Goal: Information Seeking & Learning: Compare options

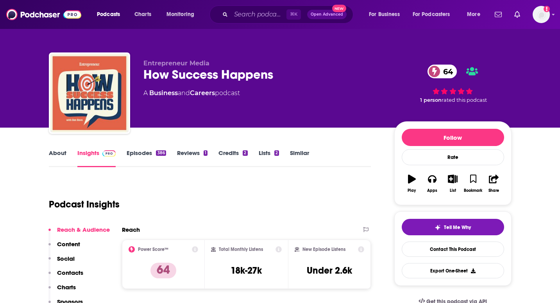
click at [158, 149] on link "Episodes 386" at bounding box center [146, 158] width 39 height 18
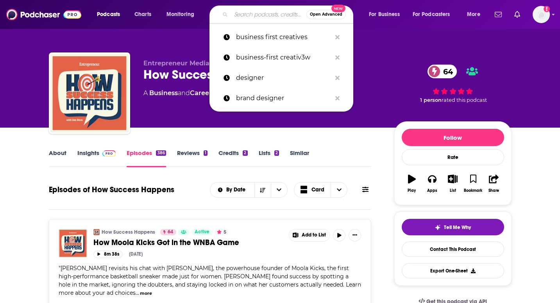
click at [259, 9] on input "Search podcasts, credits, & more..." at bounding box center [268, 14] width 75 height 13
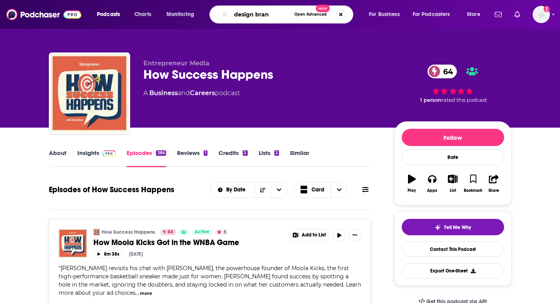
type input "design brand"
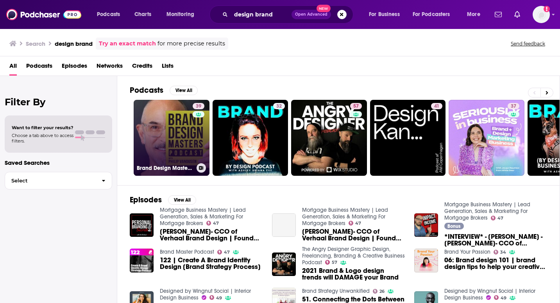
click at [175, 146] on link "39 Brand Design Masters Podcast" at bounding box center [172, 138] width 76 height 76
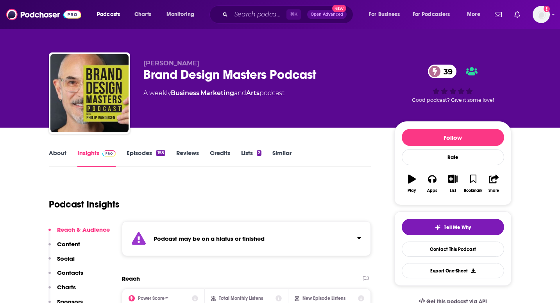
click at [158, 162] on link "Episodes 158" at bounding box center [146, 158] width 38 height 18
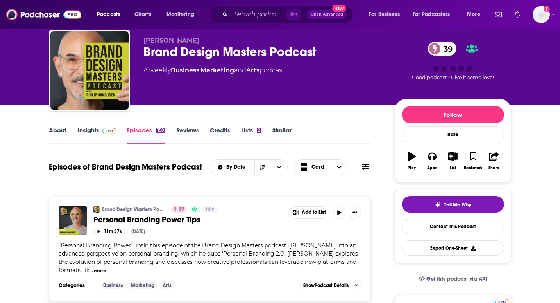
scroll to position [35, 0]
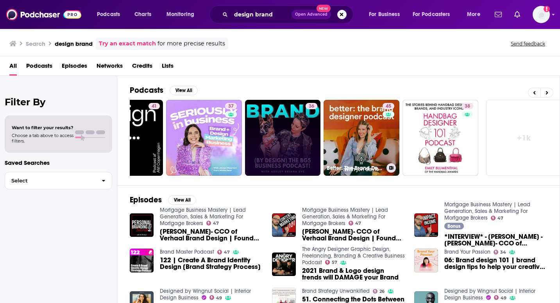
scroll to position [0, 288]
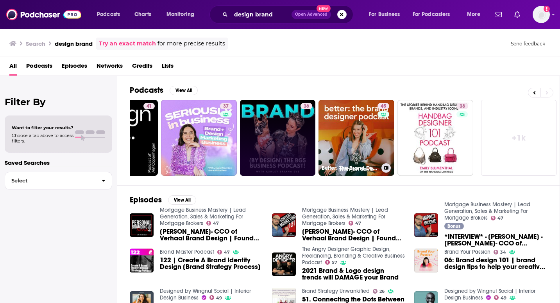
click at [361, 138] on link "45 Better: The Brand Designer Podcast" at bounding box center [357, 138] width 76 height 76
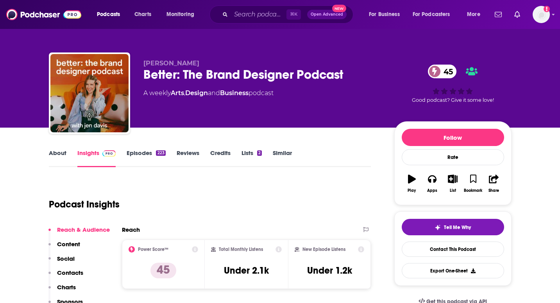
click at [144, 165] on link "Episodes 223" at bounding box center [146, 158] width 39 height 18
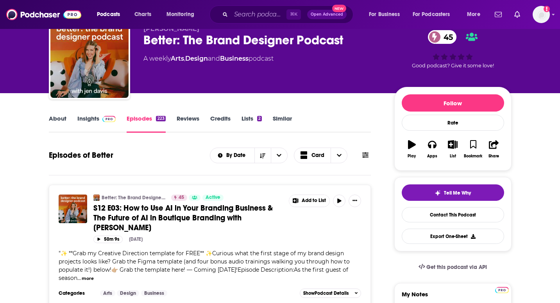
scroll to position [40, 0]
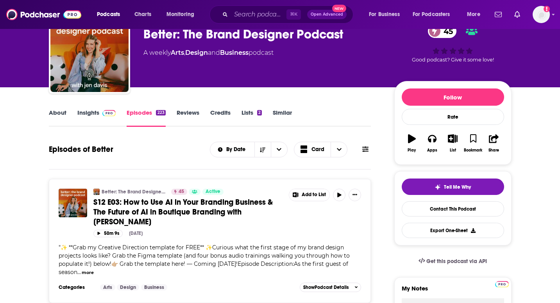
click at [157, 159] on div "Episodes of Better By Date Card" at bounding box center [210, 149] width 322 height 20
click at [103, 109] on span at bounding box center [109, 112] width 14 height 7
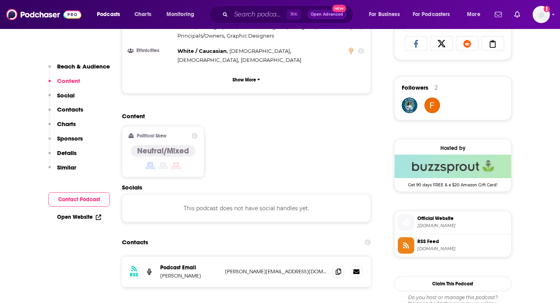
scroll to position [529, 0]
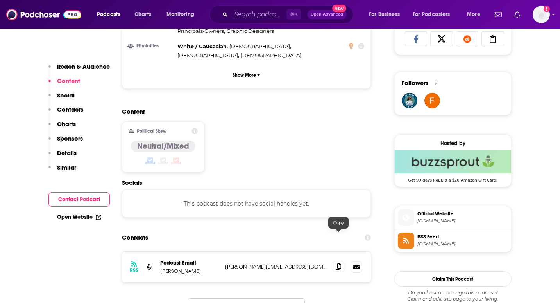
click at [340, 263] on icon at bounding box center [338, 266] width 5 height 6
click at [337, 263] on icon at bounding box center [338, 266] width 5 height 6
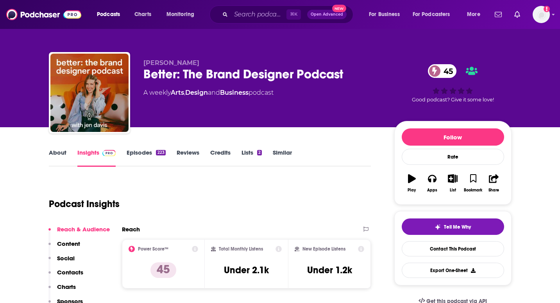
scroll to position [4, 0]
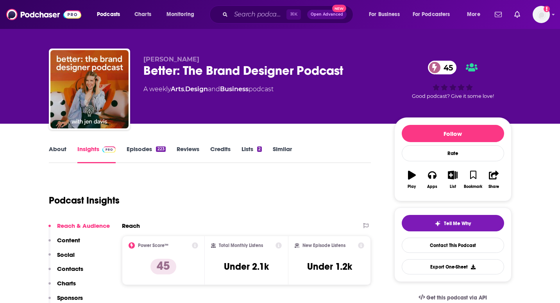
click at [58, 152] on link "About" at bounding box center [58, 154] width 18 height 18
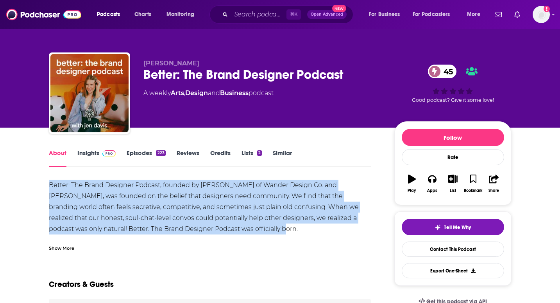
drag, startPoint x: 210, startPoint y: 230, endPoint x: 21, endPoint y: 188, distance: 193.4
copy div "Better: The Brand Designer Podcast, founded by Giselle Field of Wander Design C…"
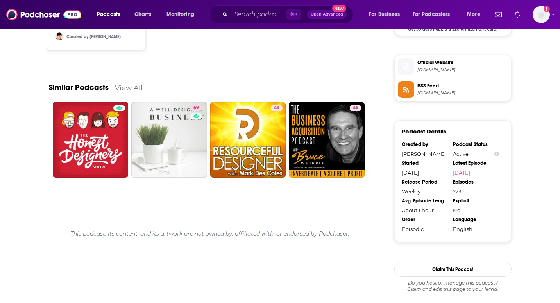
scroll to position [612, 0]
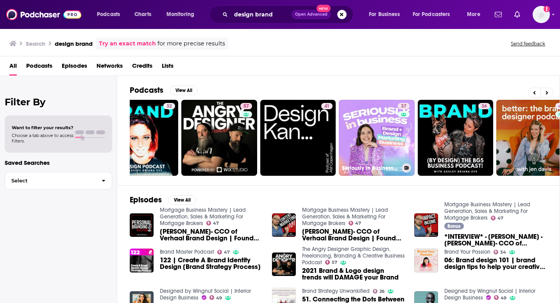
scroll to position [0, 288]
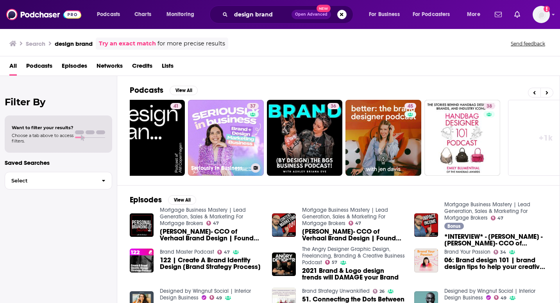
scroll to position [0, 288]
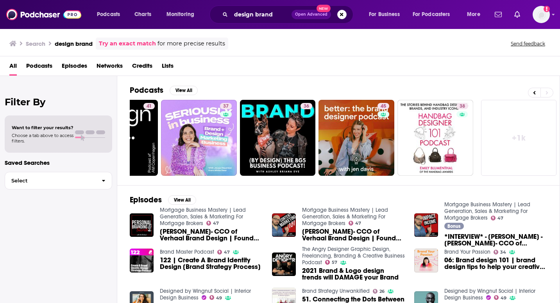
click at [517, 122] on link "+ 1k" at bounding box center [519, 138] width 76 height 76
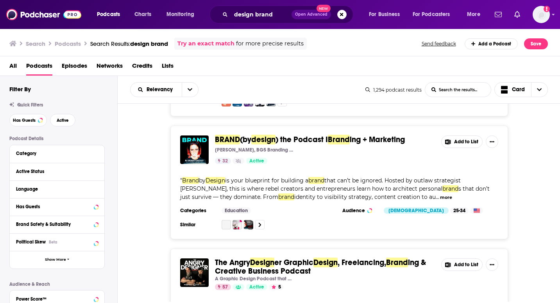
scroll to position [112, 0]
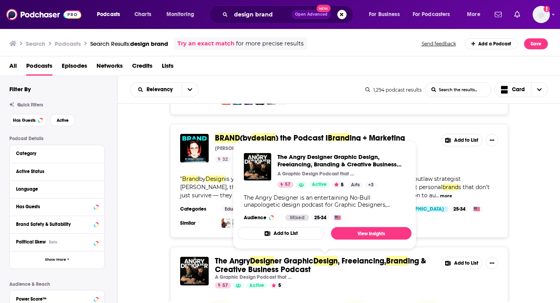
click at [548, 165] on div "BRAND (by design ) the Podcast I Brand ing + Marketing Ashley Briana Eve, BG5 B…" at bounding box center [339, 180] width 443 height 113
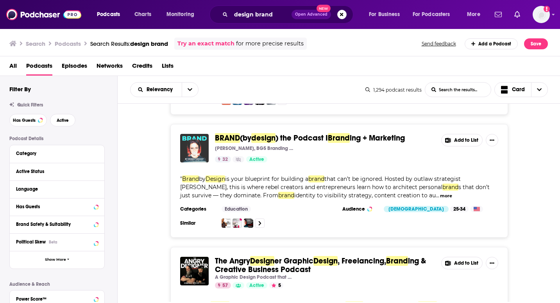
click at [206, 145] on img "BRAND (by design) the Podcast I Branding + Marketing" at bounding box center [194, 148] width 29 height 29
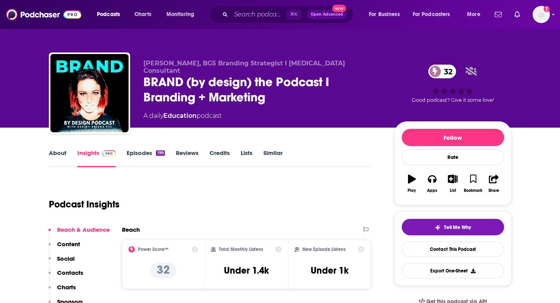
click at [139, 156] on link "Episodes 199" at bounding box center [146, 158] width 38 height 18
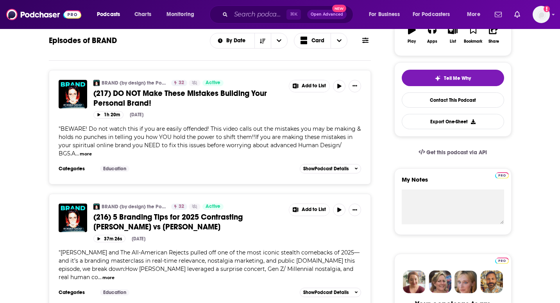
scroll to position [215, 0]
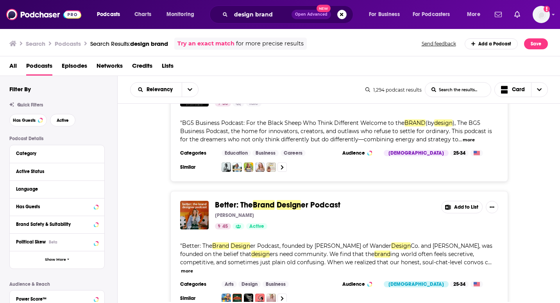
scroll to position [651, 0]
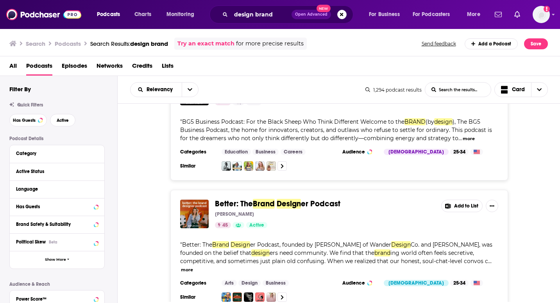
click at [293, 202] on div "Better: The Brand Design er Podcast Jen Davis 45 Active" at bounding box center [325, 213] width 220 height 29
click at [294, 199] on span "Design" at bounding box center [289, 204] width 24 height 10
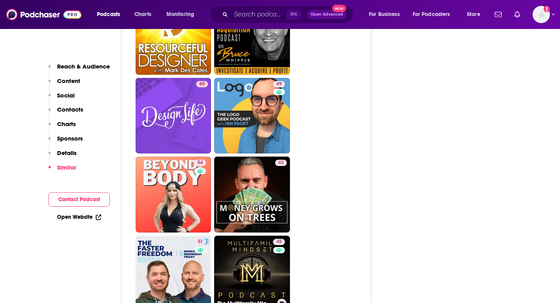
scroll to position [1469, 0]
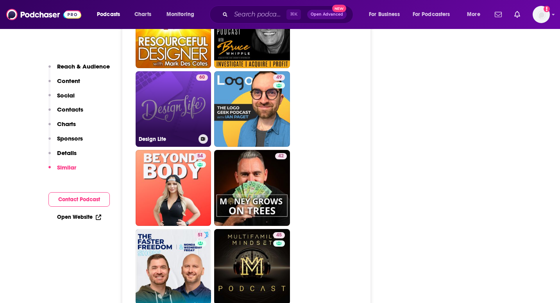
click at [184, 81] on link "60 Design Life" at bounding box center [174, 109] width 76 height 76
type input "https://www.podchaser.com/podcasts/design-life-105247"
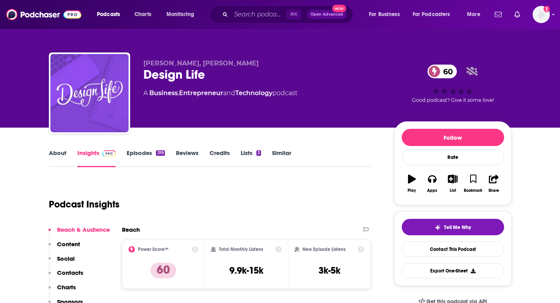
click at [152, 150] on link "Episodes 319" at bounding box center [146, 158] width 38 height 18
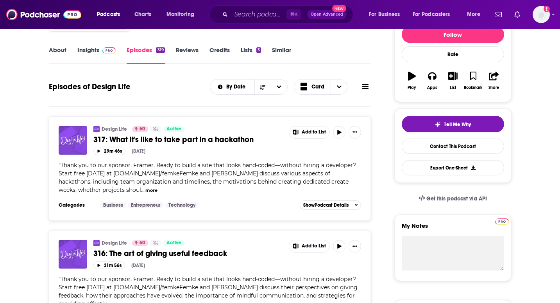
scroll to position [107, 0]
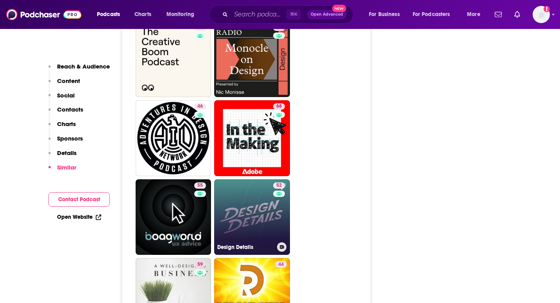
scroll to position [1522, 0]
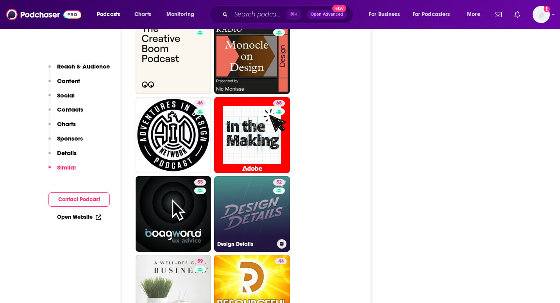
click at [261, 184] on link "52 Design Details" at bounding box center [252, 214] width 76 height 76
type input "https://www.podchaser.com/podcasts/design-details-4643"
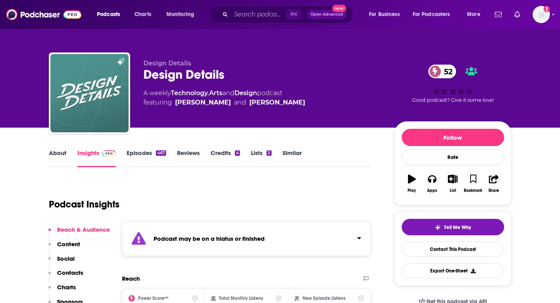
click at [154, 158] on link "Episodes 467" at bounding box center [146, 158] width 39 height 18
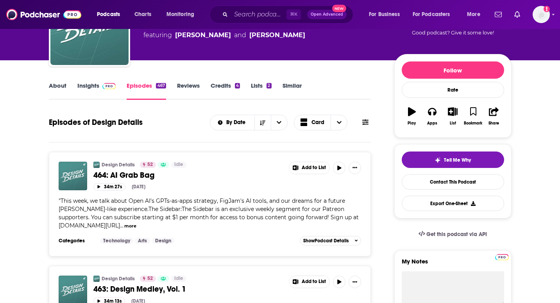
scroll to position [77, 0]
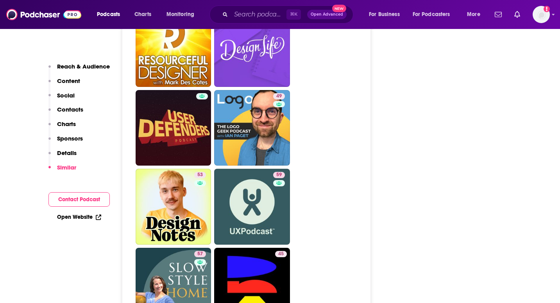
scroll to position [2003, 0]
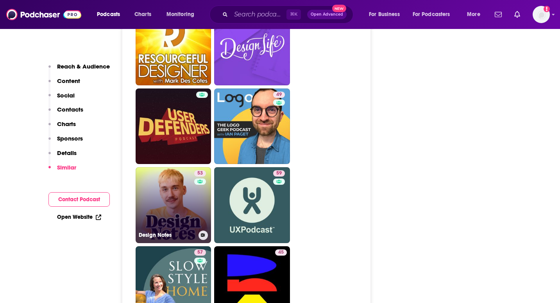
click at [178, 198] on link "53 Design Notes" at bounding box center [174, 205] width 76 height 76
type input "https://www.podchaser.com/podcasts/design-notes-98009"
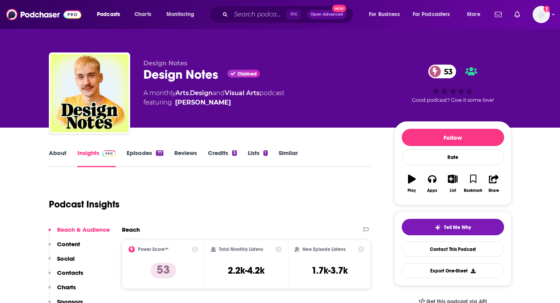
click at [147, 154] on link "Episodes 77" at bounding box center [145, 158] width 36 height 18
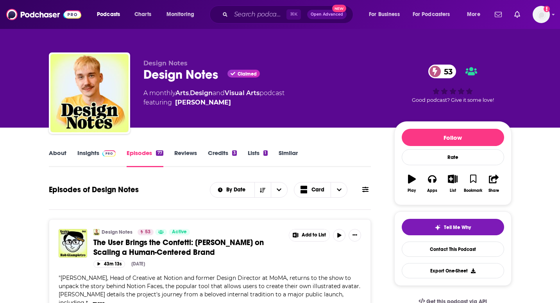
click at [98, 157] on link "Insights" at bounding box center [96, 158] width 39 height 18
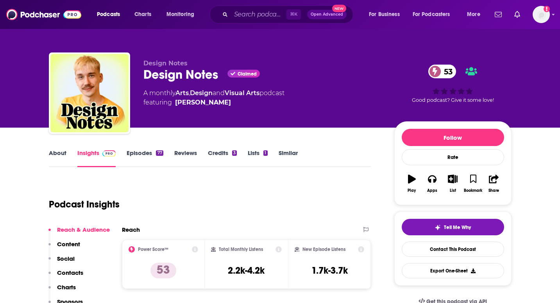
click at [59, 153] on link "About" at bounding box center [58, 158] width 18 height 18
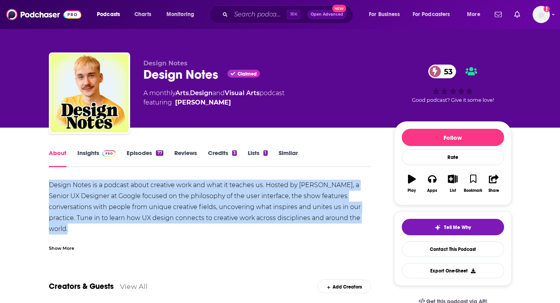
drag, startPoint x: 333, startPoint y: 219, endPoint x: 41, endPoint y: 173, distance: 296.3
copy div "Insights Episodes 77 Reviews Credits 3 Lists 1 Similar Design Notes is a podcas…"
click at [95, 154] on link "Insights" at bounding box center [96, 158] width 39 height 18
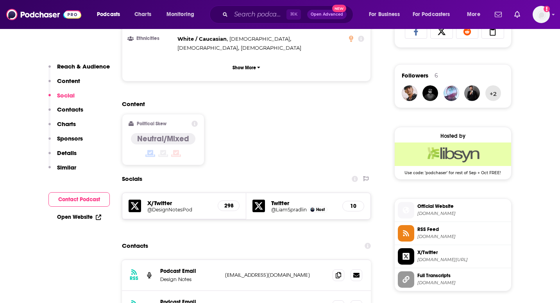
scroll to position [585, 0]
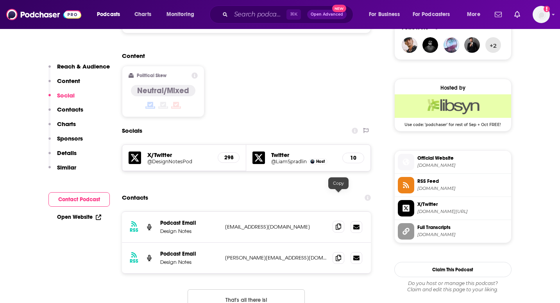
click at [341, 223] on icon at bounding box center [338, 226] width 5 height 6
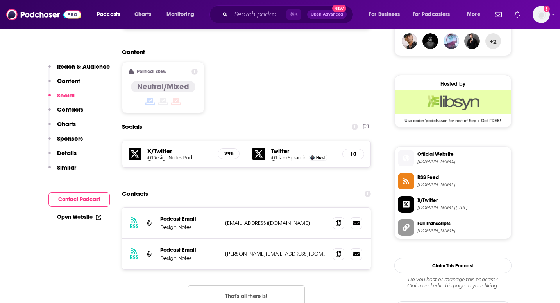
click at [344, 217] on div at bounding box center [348, 223] width 30 height 12
click at [341, 217] on span at bounding box center [339, 223] width 12 height 12
click at [340, 247] on span at bounding box center [339, 253] width 12 height 12
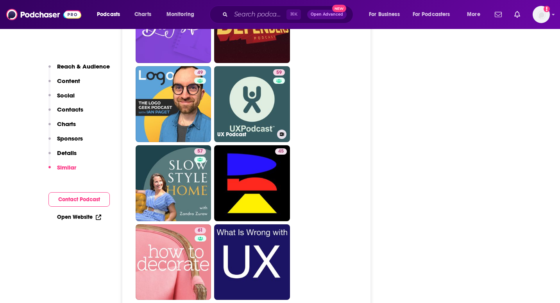
scroll to position [1867, 0]
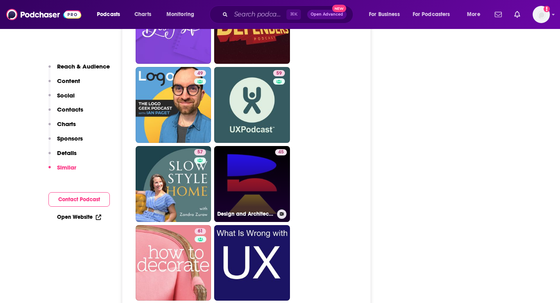
click at [236, 150] on link "45 Design and Architecture" at bounding box center [252, 184] width 76 height 76
type input "https://www.podchaser.com/podcasts/design-and-architecture-39140"
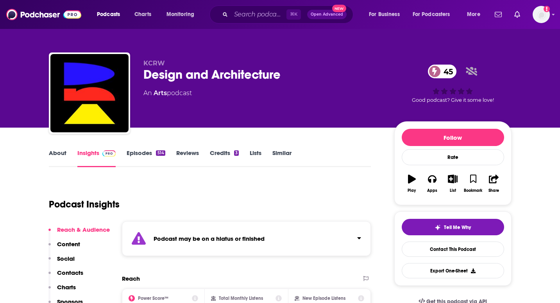
click at [148, 157] on link "Episodes 514" at bounding box center [146, 158] width 38 height 18
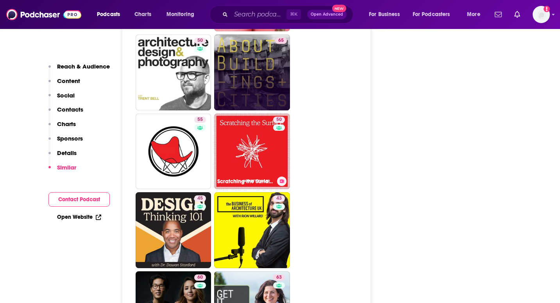
scroll to position [1794, 0]
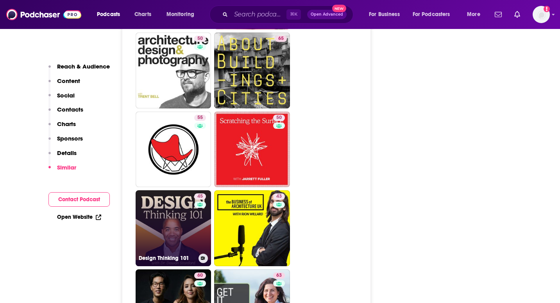
click at [192, 198] on link "45 Design Thinking 101" at bounding box center [174, 228] width 76 height 76
type input "https://www.podchaser.com/podcasts/design-thinking-101-665640"
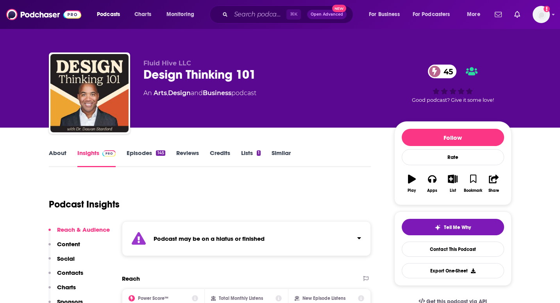
click at [142, 161] on link "Episodes 145" at bounding box center [146, 158] width 38 height 18
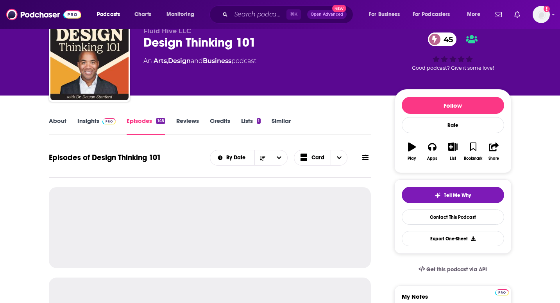
scroll to position [43, 0]
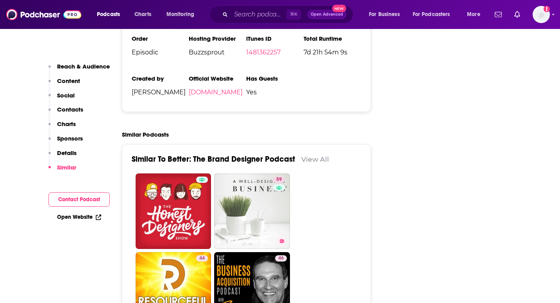
scroll to position [1204, 0]
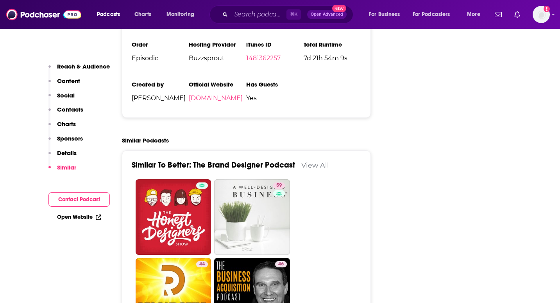
click at [318, 161] on link "View All" at bounding box center [315, 165] width 28 height 8
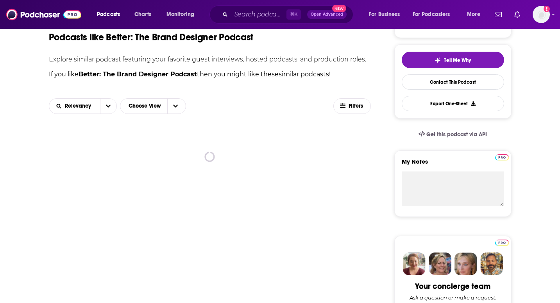
scroll to position [141, 0]
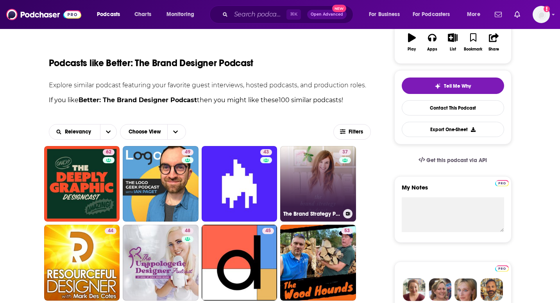
click at [308, 170] on link "37 The Brand Strategy Podcast" at bounding box center [318, 184] width 76 height 76
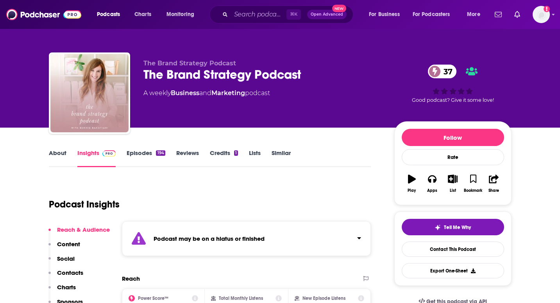
click at [158, 163] on link "Episodes 194" at bounding box center [146, 158] width 38 height 18
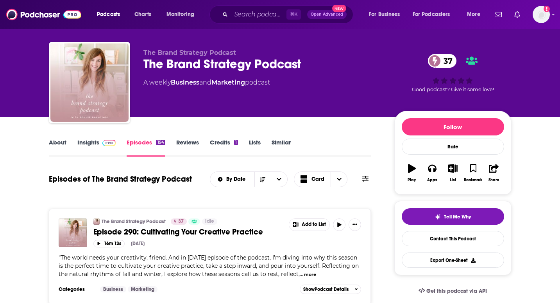
scroll to position [14, 0]
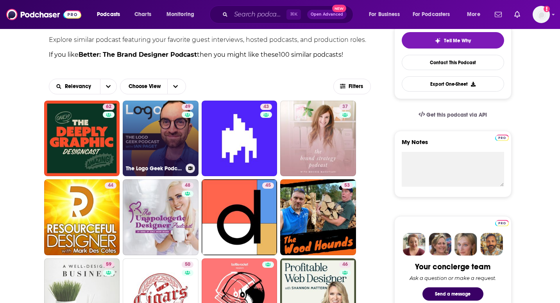
scroll to position [187, 0]
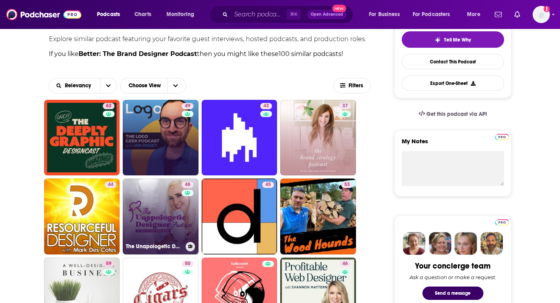
click at [141, 206] on link "48 The Unapologetic Designer Podcast" at bounding box center [161, 216] width 76 height 76
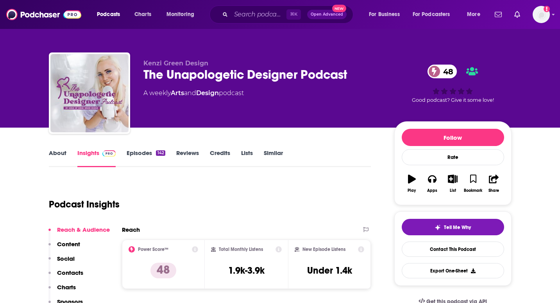
click at [145, 150] on link "Episodes 142" at bounding box center [146, 158] width 38 height 18
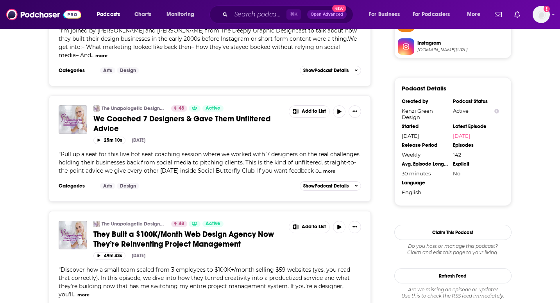
scroll to position [614, 0]
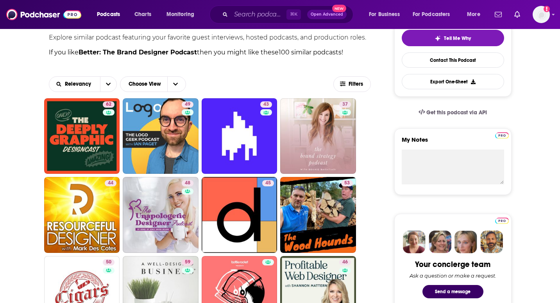
scroll to position [186, 0]
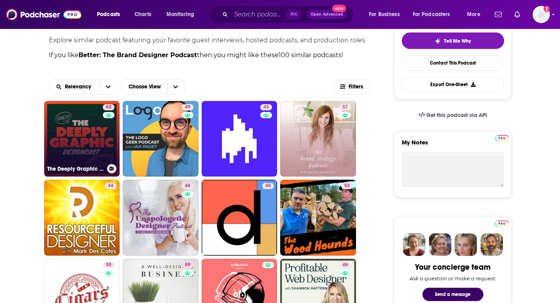
click at [101, 146] on link "62 The Deeply Graphic Designcast - DGDC" at bounding box center [82, 139] width 76 height 76
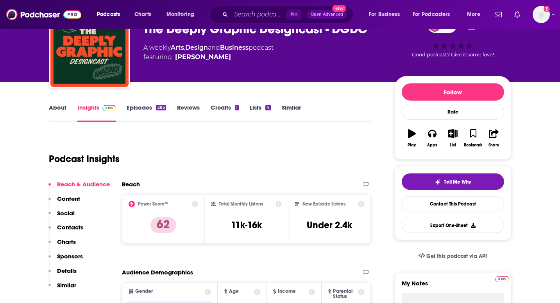
scroll to position [47, 0]
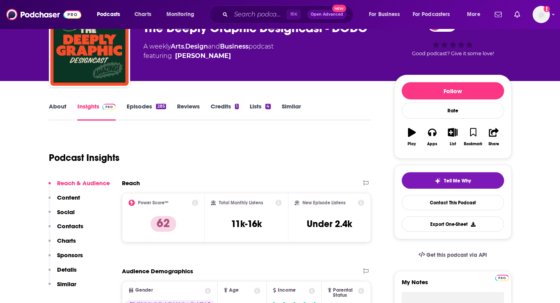
click at [154, 113] on link "Episodes 285" at bounding box center [146, 111] width 39 height 18
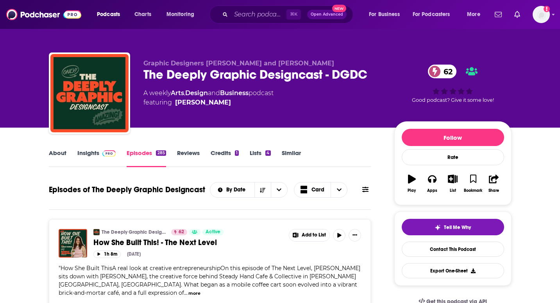
click at [106, 159] on link "Insights" at bounding box center [96, 158] width 39 height 18
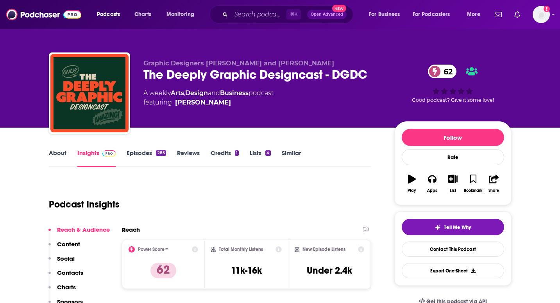
click at [59, 160] on link "About" at bounding box center [58, 158] width 18 height 18
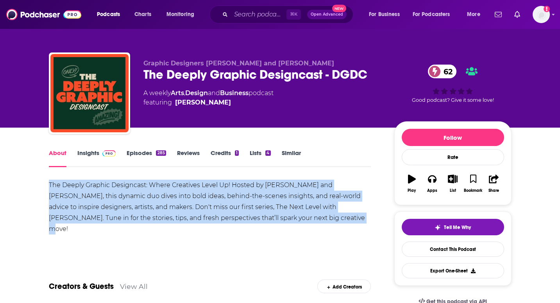
drag, startPoint x: 290, startPoint y: 223, endPoint x: 1, endPoint y: 174, distance: 293.3
copy div "The Deeply Graphic Designcast: Where Creatives Level Up! Hosted by Nick Longo a…"
click at [110, 158] on link "Insights" at bounding box center [96, 158] width 39 height 18
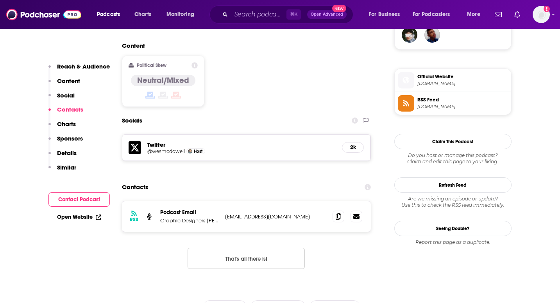
scroll to position [591, 0]
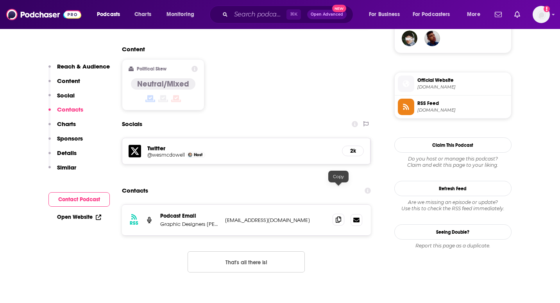
click at [340, 216] on icon at bounding box center [338, 219] width 5 height 6
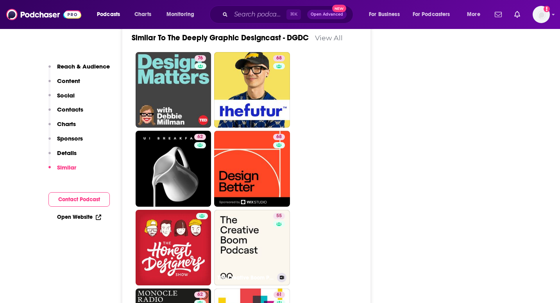
scroll to position [1525, 0]
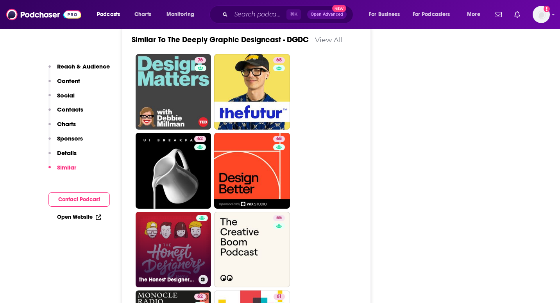
click at [182, 233] on link "The Honest Designers Show" at bounding box center [174, 249] width 76 height 76
type input "https://www.podchaser.com/podcasts/the-honest-designers-show-244479"
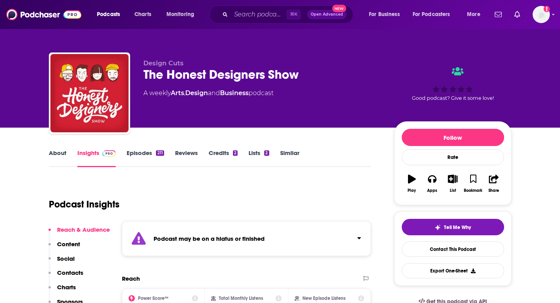
click at [153, 155] on link "Episodes 211" at bounding box center [145, 158] width 37 height 18
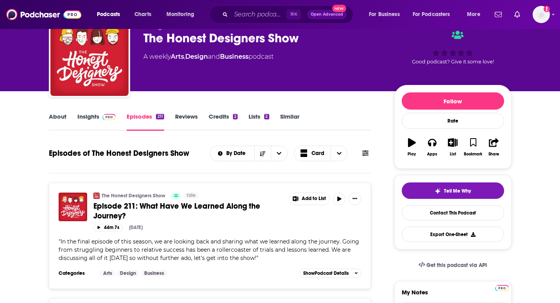
scroll to position [39, 0]
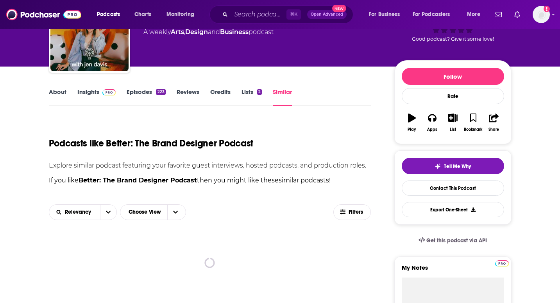
scroll to position [61, 0]
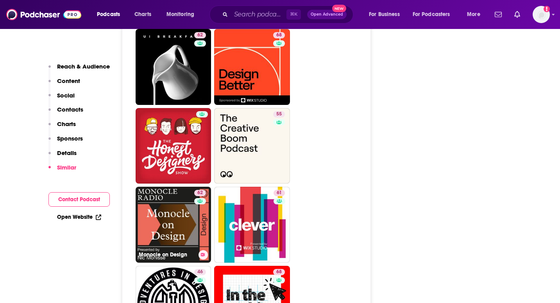
scroll to position [1632, 0]
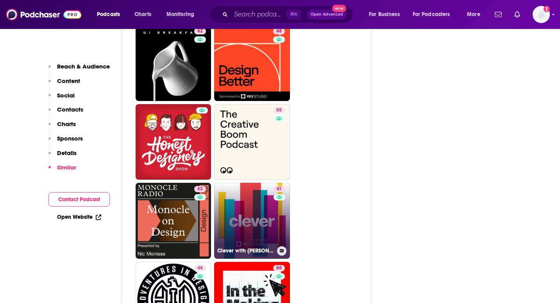
click at [236, 183] on link "61 Clever with Amy Devers" at bounding box center [252, 221] width 76 height 76
type input "[URL][DOMAIN_NAME][PERSON_NAME]"
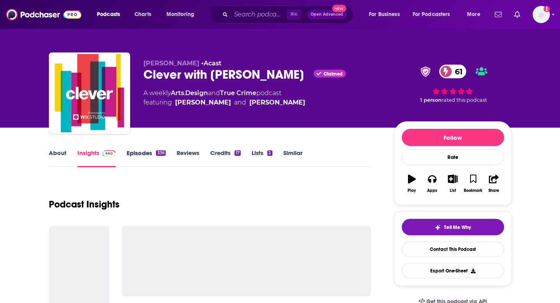
click at [166, 158] on div "Episodes 336" at bounding box center [152, 158] width 50 height 18
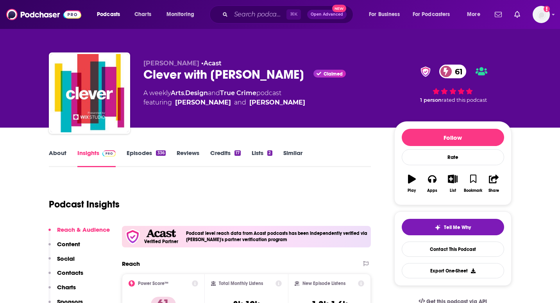
click at [153, 150] on link "Episodes 336" at bounding box center [146, 158] width 39 height 18
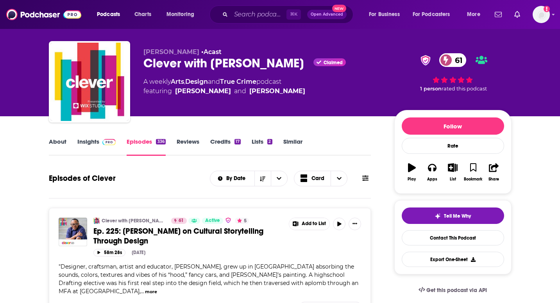
scroll to position [7, 0]
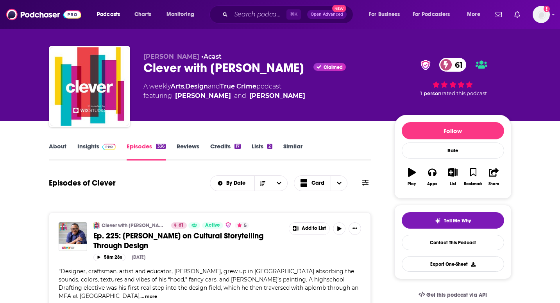
click at [100, 151] on link "Insights" at bounding box center [96, 151] width 39 height 18
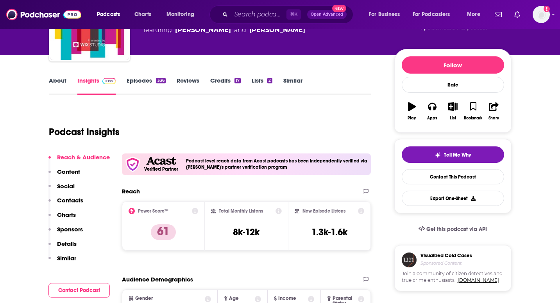
scroll to position [39, 0]
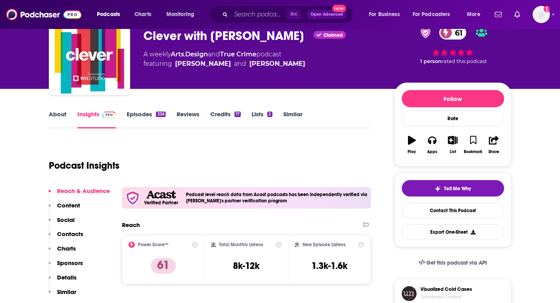
click at [56, 119] on link "About" at bounding box center [58, 119] width 18 height 18
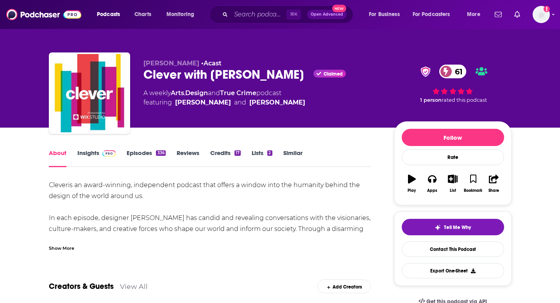
click at [64, 242] on div "Show More" at bounding box center [210, 244] width 322 height 13
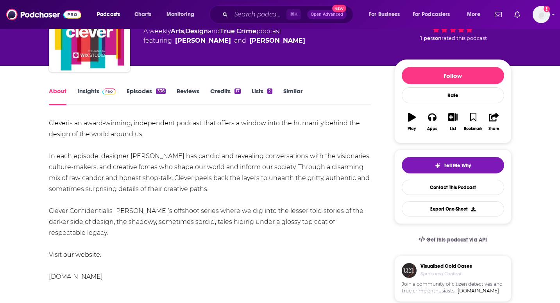
scroll to position [62, 0]
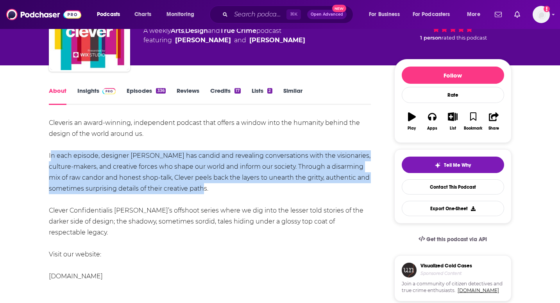
drag, startPoint x: 227, startPoint y: 188, endPoint x: 20, endPoint y: 154, distance: 209.5
copy div "In each episode, designer [PERSON_NAME] has candid and revealing conversations …"
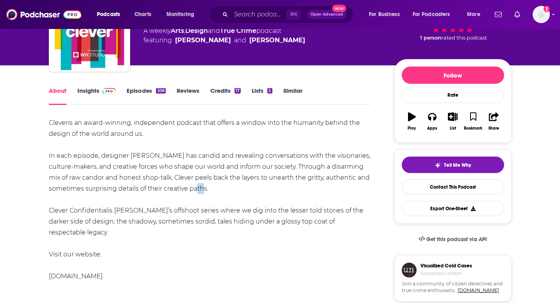
drag, startPoint x: 220, startPoint y: 194, endPoint x: 203, endPoint y: 187, distance: 18.2
click at [203, 187] on div "Clever is an award-winning, independent podcast that offers a window into the h…" at bounding box center [210, 210] width 322 height 186
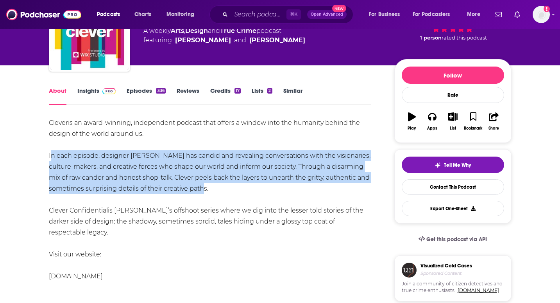
drag, startPoint x: 222, startPoint y: 190, endPoint x: 15, endPoint y: 156, distance: 209.6
copy div "In each episode, designer [PERSON_NAME] has candid and revealing conversations …"
click at [229, 94] on link "Credits 17" at bounding box center [225, 96] width 30 height 18
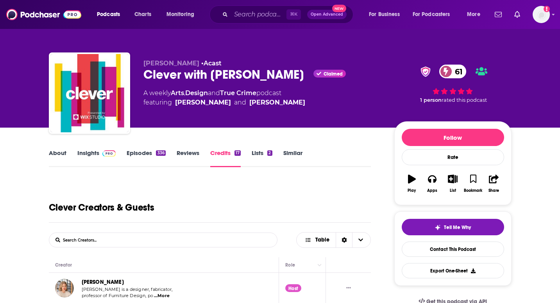
click at [102, 155] on img at bounding box center [109, 153] width 14 height 6
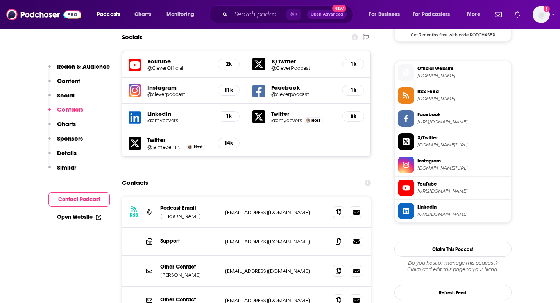
scroll to position [741, 0]
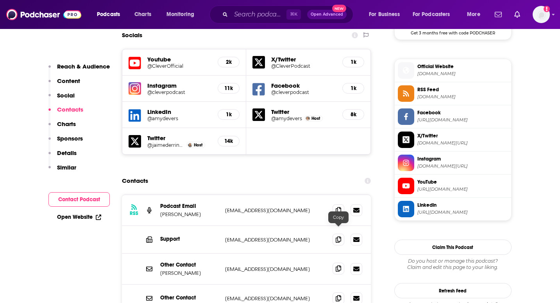
click at [342, 262] on span at bounding box center [339, 268] width 12 height 12
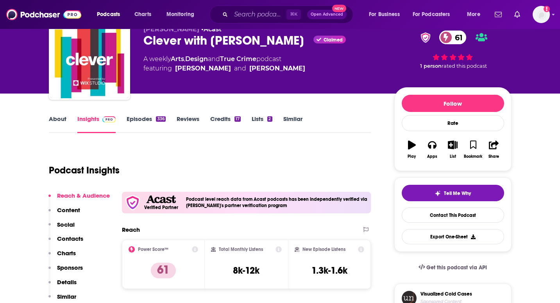
scroll to position [28, 0]
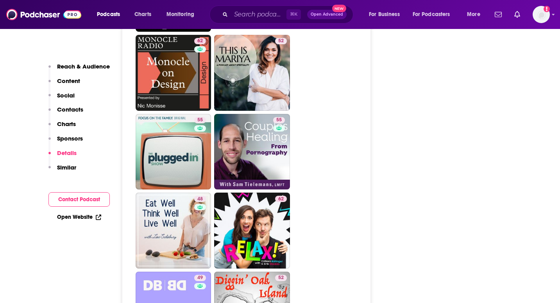
scroll to position [1475, 0]
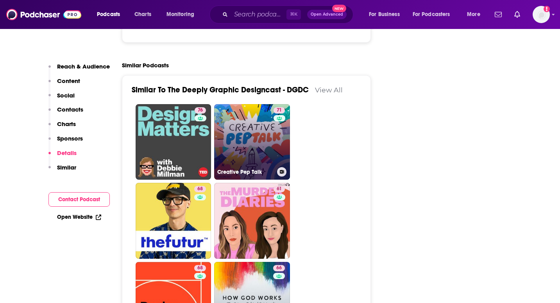
click at [254, 123] on link "71 Creative Pep Talk" at bounding box center [252, 142] width 76 height 76
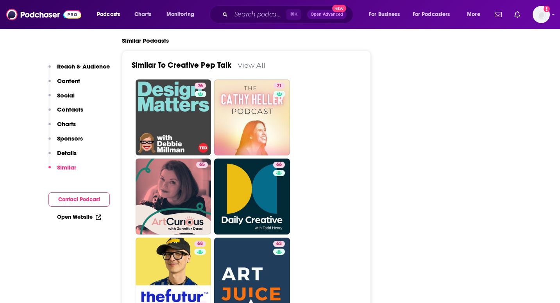
scroll to position [1522, 0]
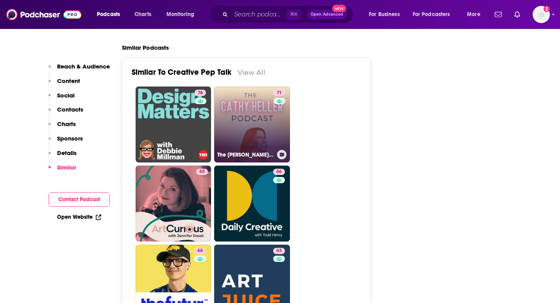
click at [257, 103] on link "71 The Cathy Heller Podcast with Cathy Heller" at bounding box center [252, 124] width 76 height 76
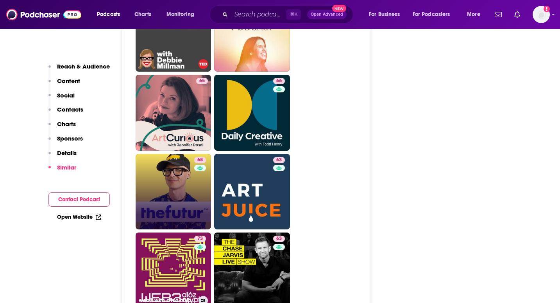
scroll to position [1614, 0]
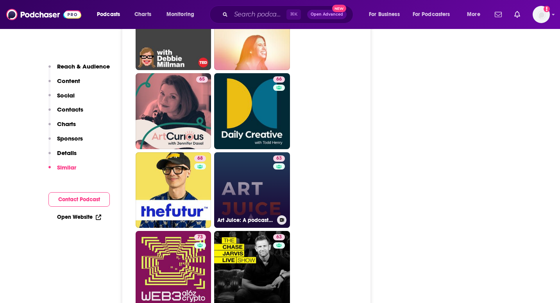
click at [270, 172] on link "63 Art Juice: A podcast for artists, creatives and art lovers" at bounding box center [252, 190] width 76 height 76
type input "https://www.podchaser.com/podcasts/art-juice-a-podcast-for-artist-795827"
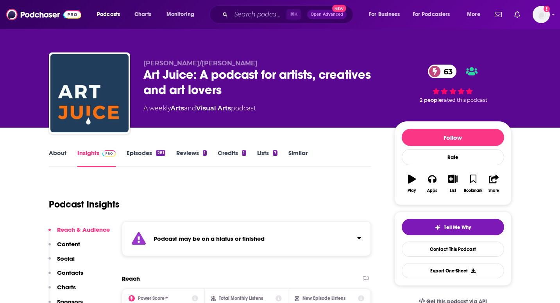
click at [149, 153] on link "Episodes 281" at bounding box center [146, 158] width 38 height 18
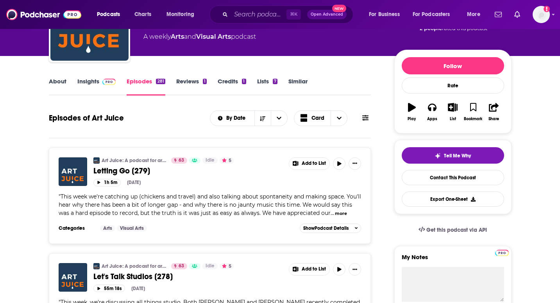
scroll to position [123, 0]
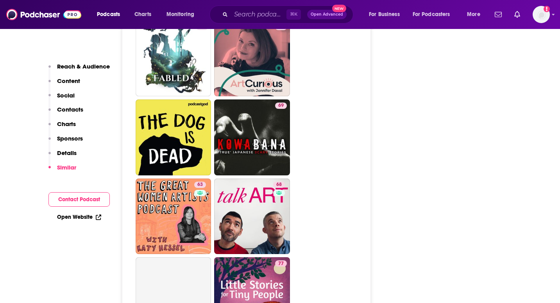
scroll to position [1746, 0]
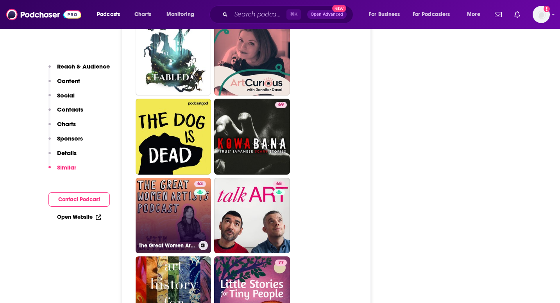
click at [161, 195] on link "63 The Great Women Artists" at bounding box center [174, 215] width 76 height 76
type input "https://www.podchaser.com/podcasts/the-great-women-artists-940105"
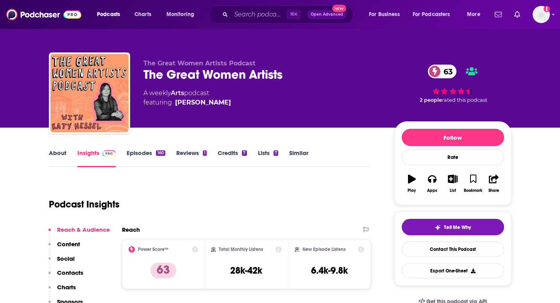
click at [152, 160] on link "Episodes 160" at bounding box center [146, 158] width 38 height 18
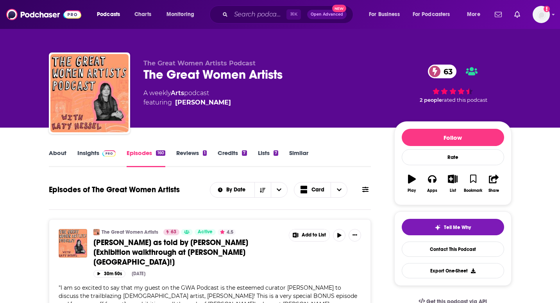
click at [62, 154] on link "About" at bounding box center [58, 158] width 18 height 18
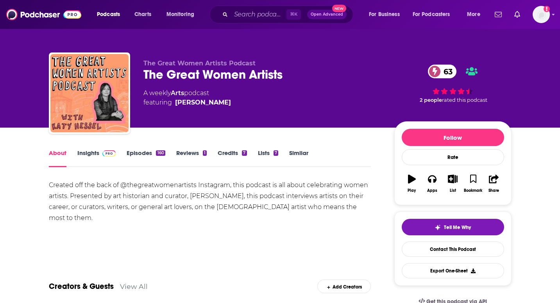
click at [18, 0] on div "Podcasts Charts Monitoring ⌘ K Open Advanced New For Business For Podcasters Mo…" at bounding box center [280, 14] width 560 height 29
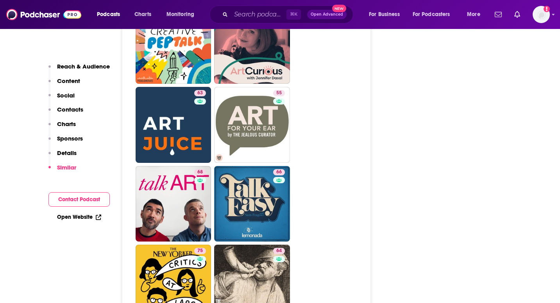
scroll to position [1573, 0]
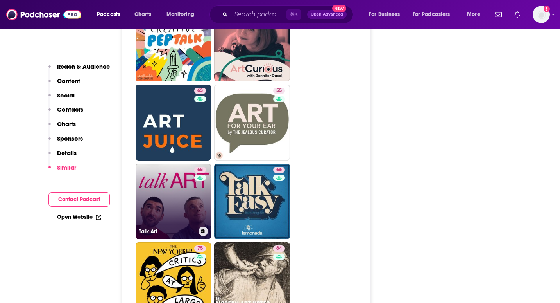
click at [163, 172] on link "68 Talk Art" at bounding box center [174, 201] width 76 height 76
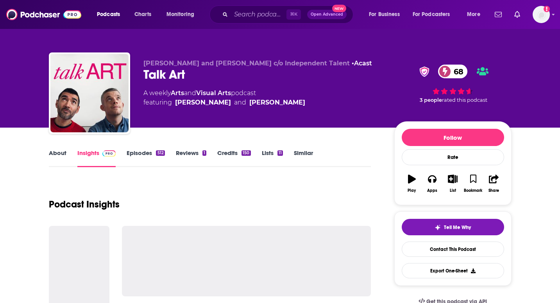
type input "https://www.podchaser.com/podcasts/the-deeply-graphic-designcast-47656"
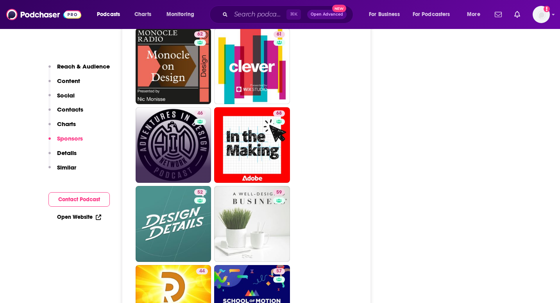
scroll to position [1786, 0]
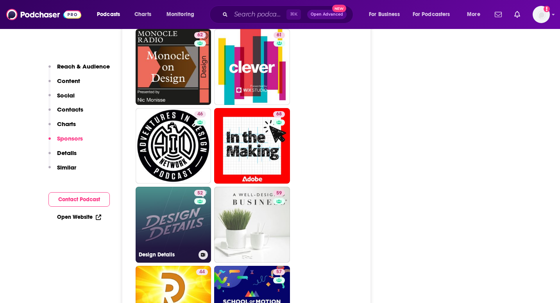
click at [179, 186] on link "52 Design Details" at bounding box center [174, 224] width 76 height 76
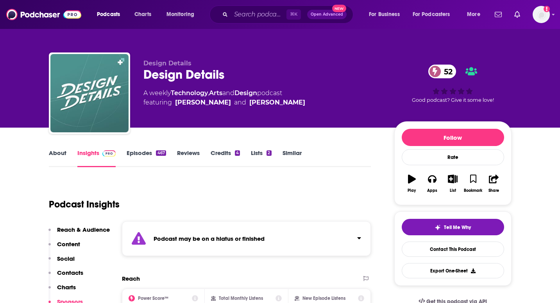
click at [150, 148] on div "About Insights Episodes 467 Reviews Credits 4 Lists 2 Similar" at bounding box center [210, 157] width 322 height 19
type input "https://www.podchaser.com/podcasts/the-deeply-graphic-designcast-47656"
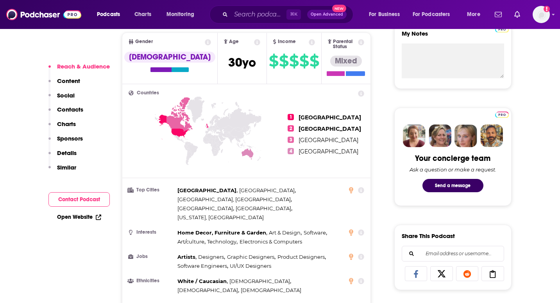
scroll to position [297, 0]
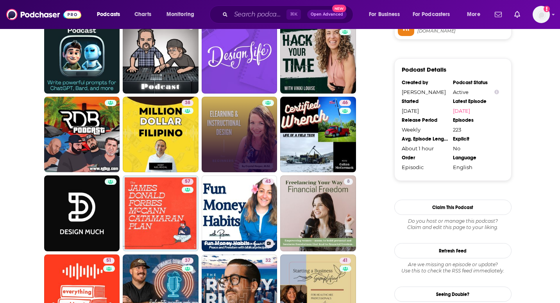
scroll to position [744, 0]
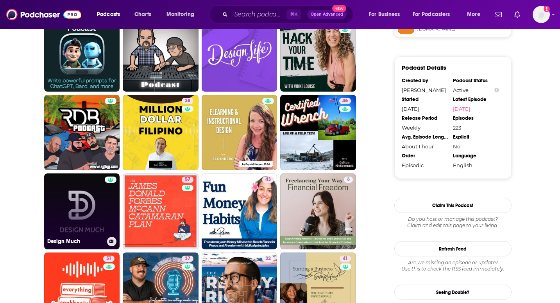
click at [98, 208] on link "Design Much" at bounding box center [82, 211] width 76 height 76
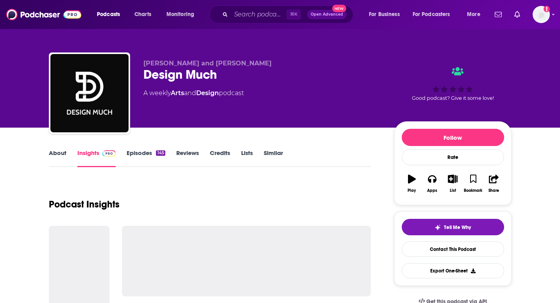
click at [147, 159] on link "Episodes 145" at bounding box center [146, 158] width 38 height 18
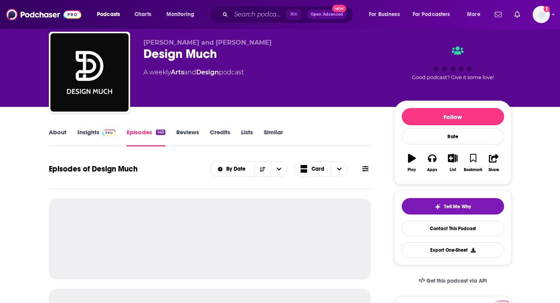
scroll to position [25, 0]
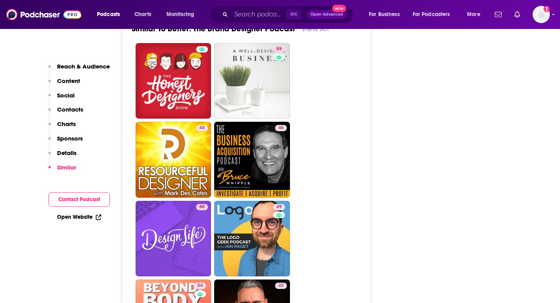
scroll to position [1344, 0]
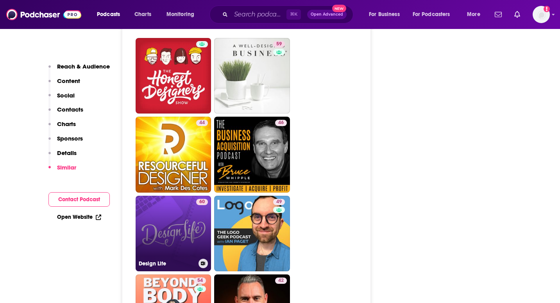
click at [178, 213] on link "60 Design Life" at bounding box center [174, 233] width 76 height 76
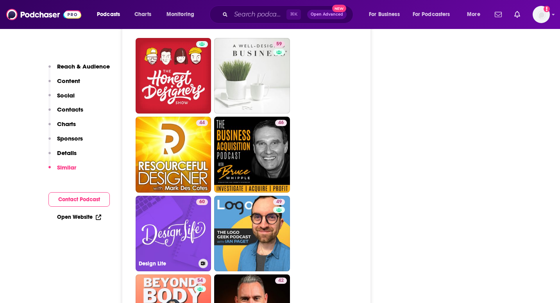
type input "[URL][DOMAIN_NAME]"
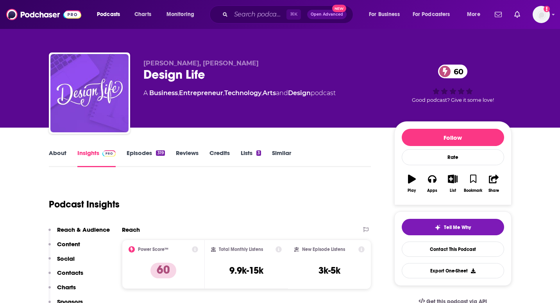
click at [154, 150] on link "Episodes 319" at bounding box center [146, 158] width 38 height 18
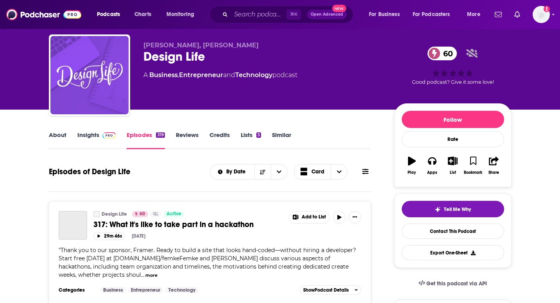
scroll to position [22, 0]
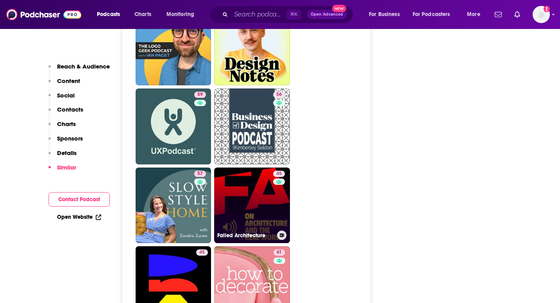
scroll to position [1911, 0]
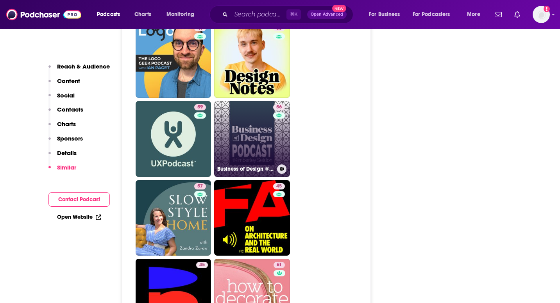
click at [249, 119] on link "56 Business of Design ® | Interior Designers, Decorators, Architects & Landscap…" at bounding box center [252, 139] width 76 height 76
type input "https://www.podchaser.com/podcasts/business-of-design-interior-de-512066"
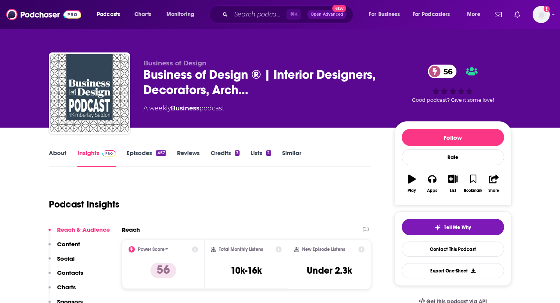
click at [152, 155] on link "Episodes 457" at bounding box center [146, 158] width 39 height 18
click at [152, 160] on link "Episodes 457" at bounding box center [146, 158] width 39 height 18
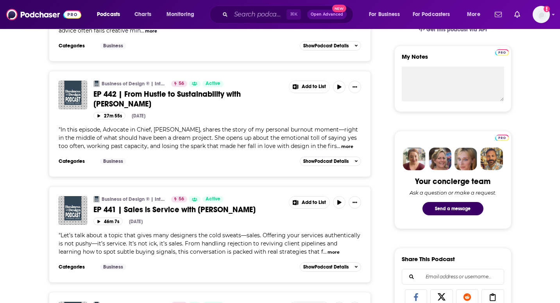
scroll to position [272, 0]
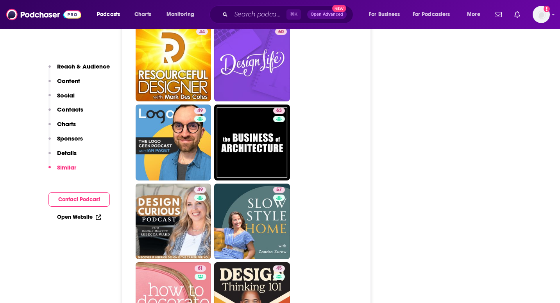
scroll to position [1563, 0]
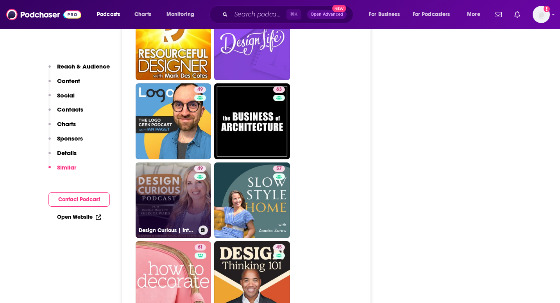
click at [145, 182] on link "49 Design Curious | Interior Design Podcast, Interior Design Career, Interior D…" at bounding box center [174, 200] width 76 height 76
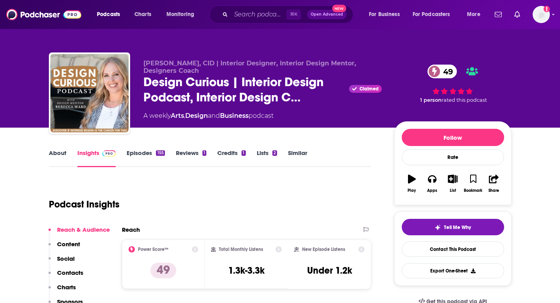
type input "https://www.podchaser.com/podcasts/better-the-brand-designer-podc-918621"
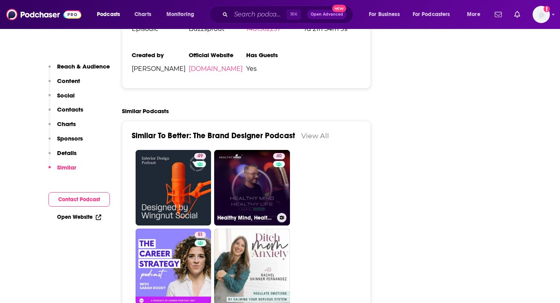
scroll to position [1230, 0]
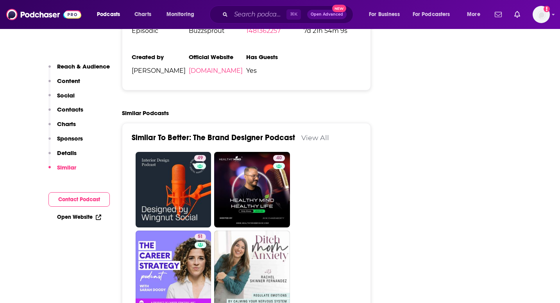
click at [310, 133] on link "View All" at bounding box center [315, 137] width 28 height 8
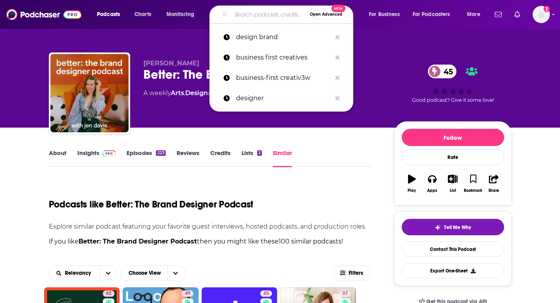
click at [251, 11] on input "Search podcasts, credits, & more..." at bounding box center [268, 14] width 75 height 13
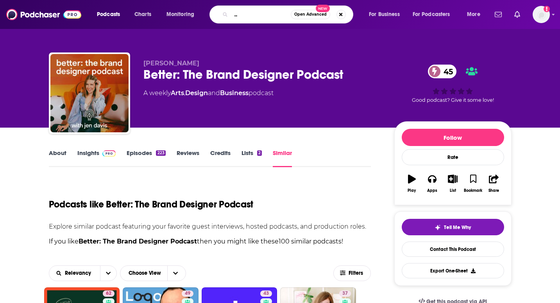
type input "what does your mum think podcast"
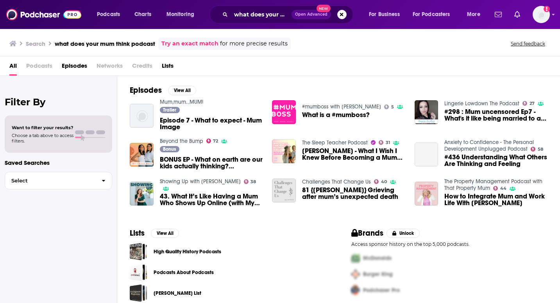
scroll to position [7, 0]
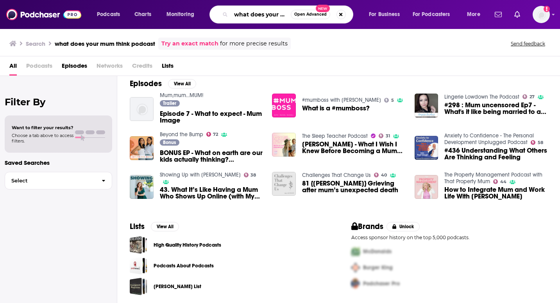
click at [263, 13] on input "what does your mum think podcast" at bounding box center [261, 14] width 60 height 13
type input "the honest designers"
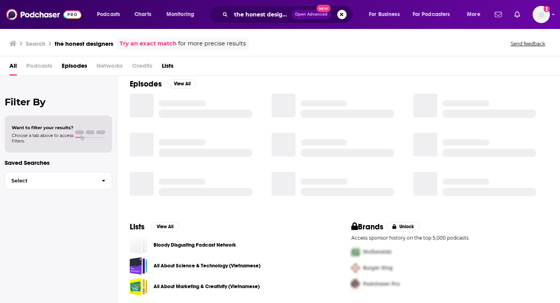
scroll to position [115, 0]
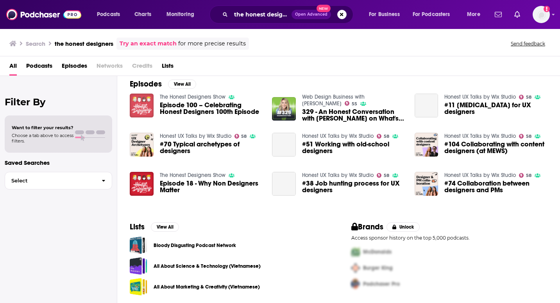
click at [148, 100] on img "Episode 100 – Celebrating Honest Designers 100th Episode" at bounding box center [142, 105] width 24 height 24
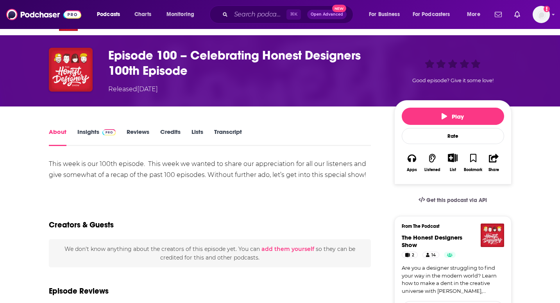
scroll to position [23, 0]
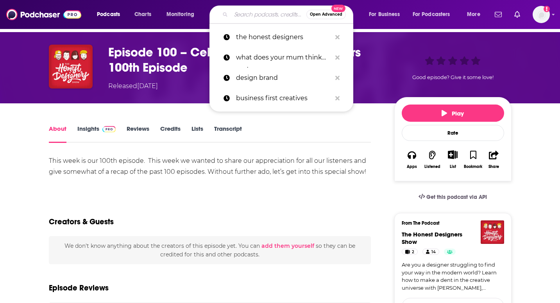
click at [257, 13] on input "Search podcasts, credits, & more..." at bounding box center [268, 14] width 75 height 13
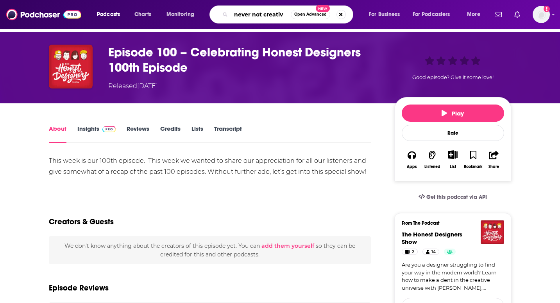
type input "never not creative"
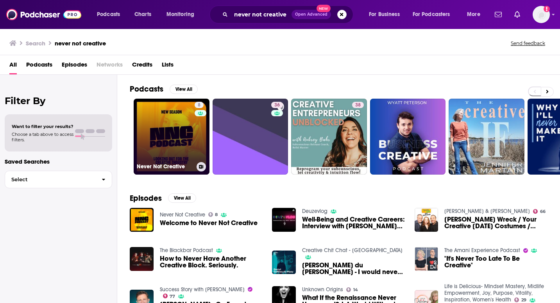
click at [184, 138] on link "8 Never Not Creative" at bounding box center [172, 136] width 76 height 76
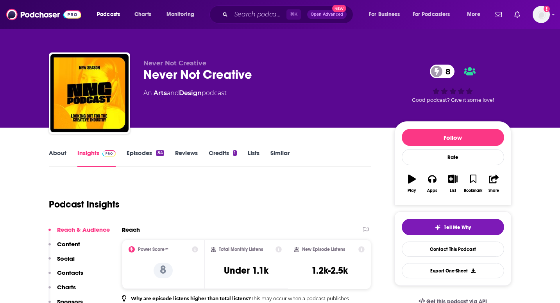
click at [139, 156] on link "Episodes 84" at bounding box center [145, 158] width 37 height 18
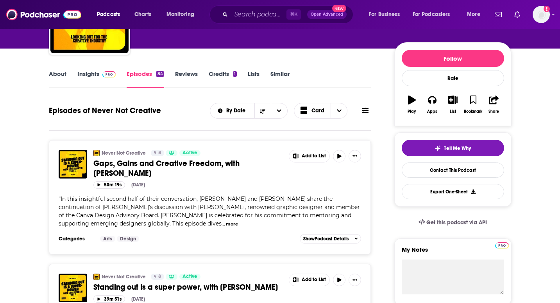
scroll to position [22, 0]
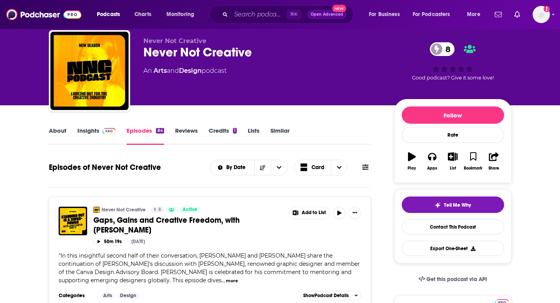
click at [59, 129] on link "About" at bounding box center [58, 136] width 18 height 18
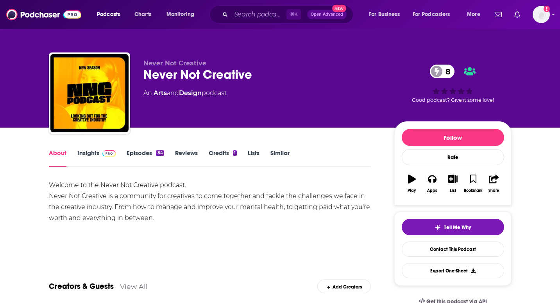
click at [100, 152] on span at bounding box center [107, 152] width 17 height 7
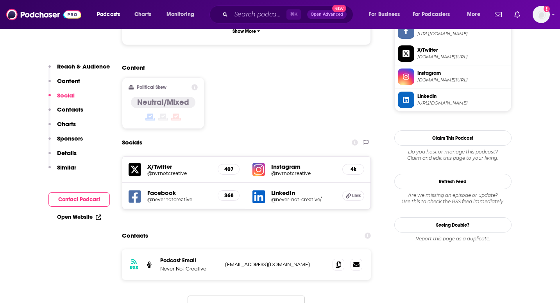
scroll to position [628, 0]
click at [338, 258] on span at bounding box center [339, 264] width 12 height 12
click at [277, 22] on div "⌘ K Open Advanced New" at bounding box center [281, 14] width 144 height 18
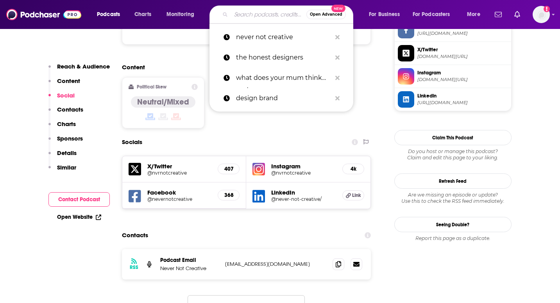
click at [270, 18] on input "Search podcasts, credits, & more..." at bounding box center [268, 14] width 75 height 13
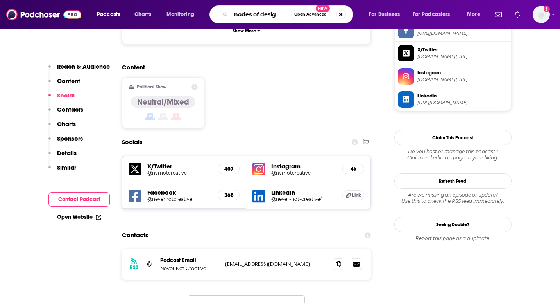
type input "nodes of design"
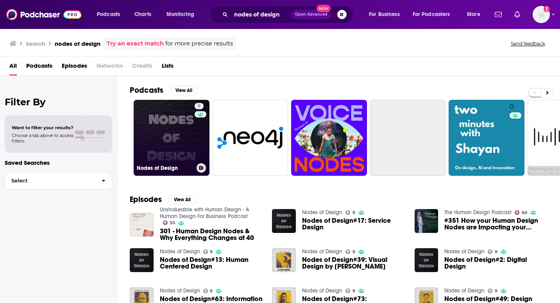
click at [186, 143] on link "9 Nodes of Design" at bounding box center [172, 138] width 76 height 76
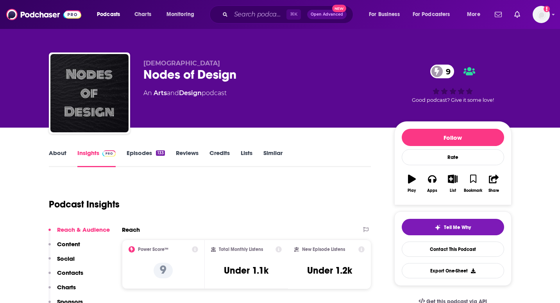
click at [148, 163] on link "Episodes 133" at bounding box center [146, 158] width 38 height 18
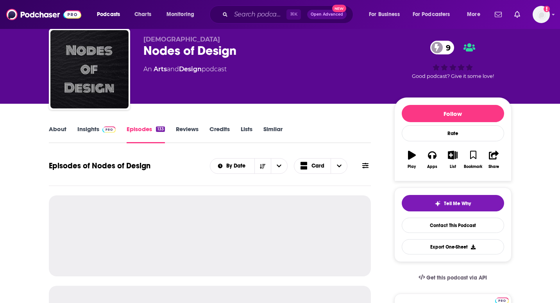
scroll to position [23, 0]
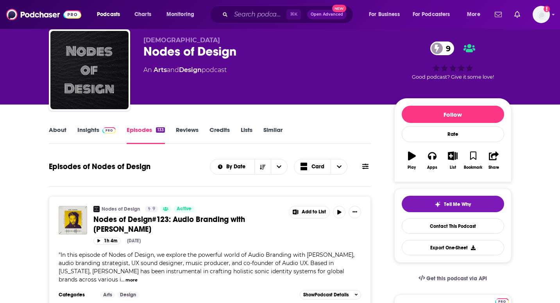
click at [105, 140] on link "Insights" at bounding box center [96, 135] width 39 height 18
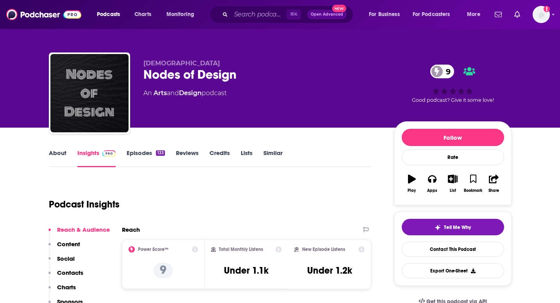
click at [140, 154] on link "Episodes 133" at bounding box center [146, 158] width 38 height 18
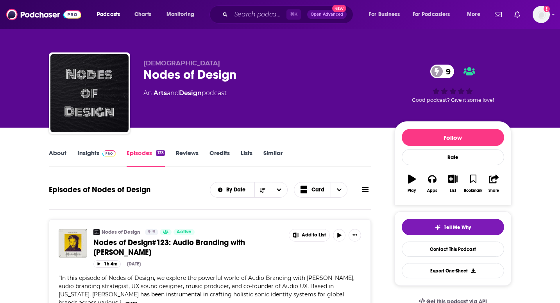
click at [63, 149] on link "About" at bounding box center [58, 158] width 18 height 18
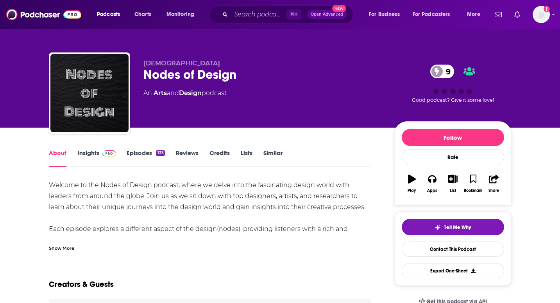
click at [93, 149] on div "About Insights Episodes 133 Reviews Credits Lists Similar" at bounding box center [210, 157] width 322 height 19
click at [107, 154] on img at bounding box center [109, 153] width 14 height 6
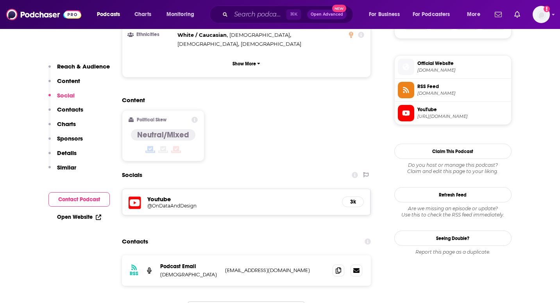
scroll to position [548, 0]
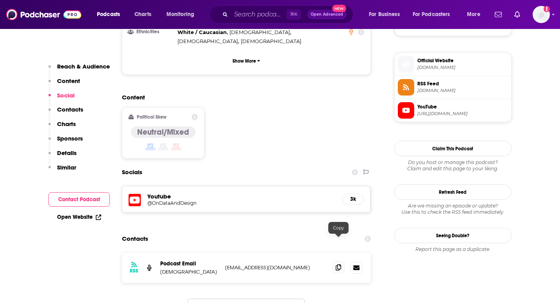
click at [337, 264] on icon at bounding box center [338, 267] width 5 height 6
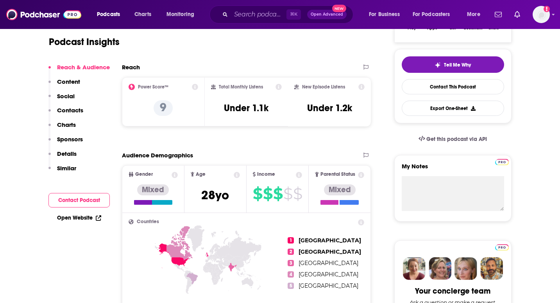
scroll to position [0, 0]
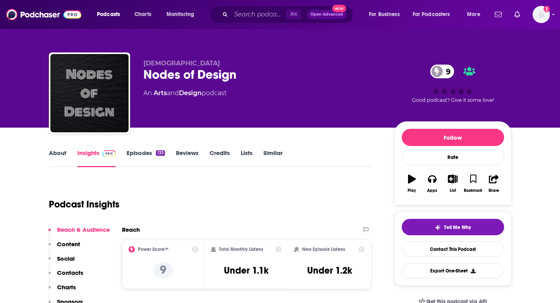
click at [158, 153] on div "133" at bounding box center [160, 152] width 9 height 5
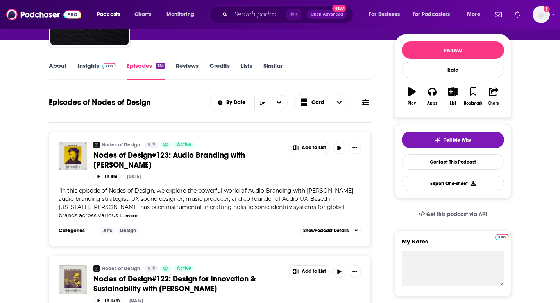
scroll to position [38, 0]
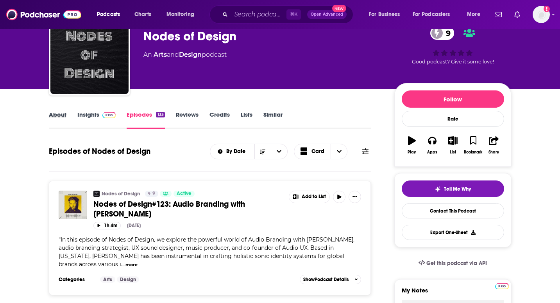
click at [66, 121] on div "About" at bounding box center [63, 120] width 29 height 18
click at [55, 111] on link "About" at bounding box center [58, 120] width 18 height 18
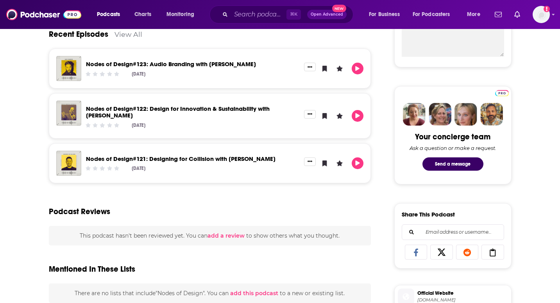
scroll to position [4, 0]
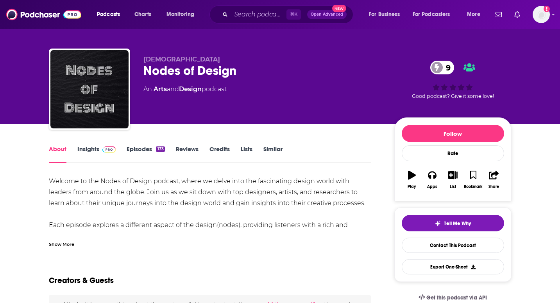
click at [99, 159] on link "Insights" at bounding box center [96, 154] width 39 height 18
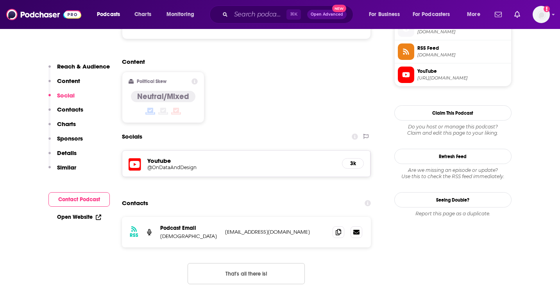
scroll to position [587, 0]
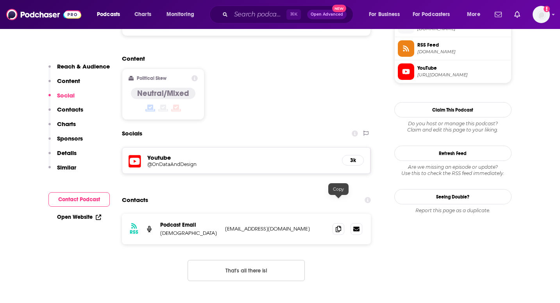
click at [345, 223] on div at bounding box center [348, 229] width 30 height 12
click at [344, 222] on span at bounding box center [339, 228] width 12 height 12
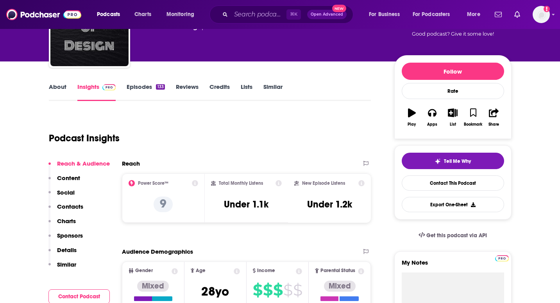
scroll to position [55, 0]
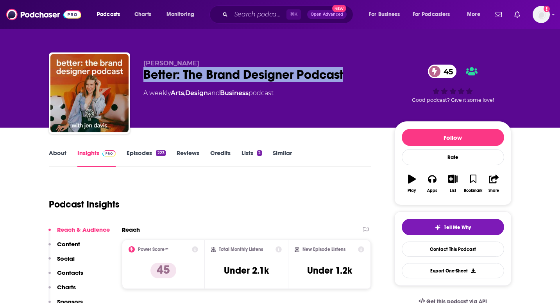
drag, startPoint x: 345, startPoint y: 73, endPoint x: 129, endPoint y: 67, distance: 216.2
click at [129, 67] on div "Jen Davis Better: The Brand Designer Podcast 45 A weekly Arts , Design and Busi…" at bounding box center [280, 94] width 463 height 84
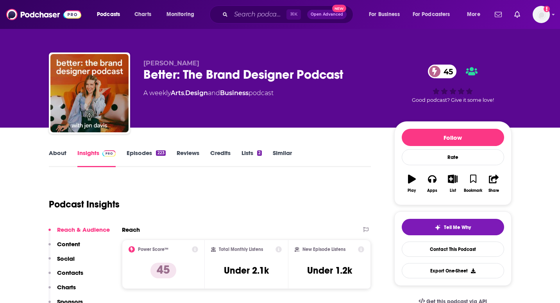
click at [197, 77] on div "Better: The Brand Designer Podcast 45" at bounding box center [262, 74] width 238 height 15
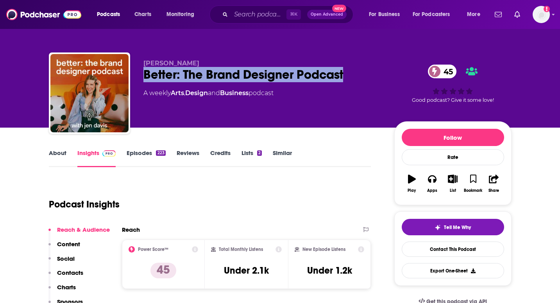
drag, startPoint x: 344, startPoint y: 75, endPoint x: 144, endPoint y: 79, distance: 199.8
click at [144, 79] on div "Better: The Brand Designer Podcast 45" at bounding box center [262, 74] width 238 height 15
copy h2 "Better: The Brand Designer Podcast"
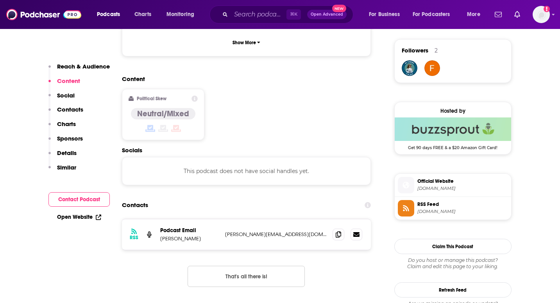
scroll to position [562, 0]
click at [342, 227] on span at bounding box center [339, 233] width 12 height 12
click at [339, 230] on icon at bounding box center [338, 233] width 5 height 6
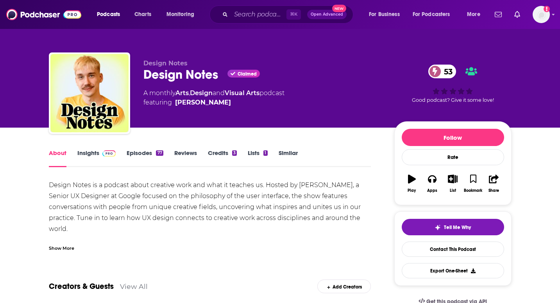
click at [143, 156] on link "Episodes 77" at bounding box center [145, 158] width 36 height 18
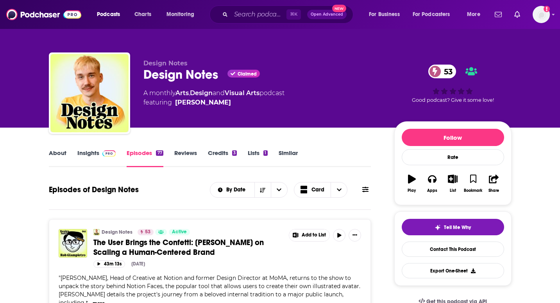
click at [98, 161] on link "Insights" at bounding box center [96, 158] width 39 height 18
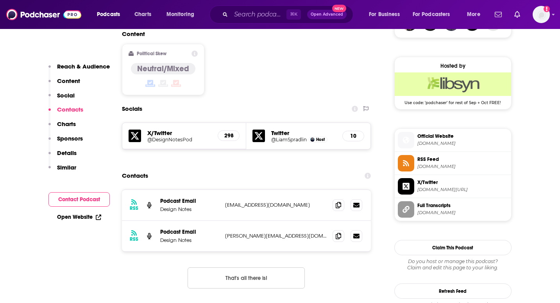
scroll to position [608, 0]
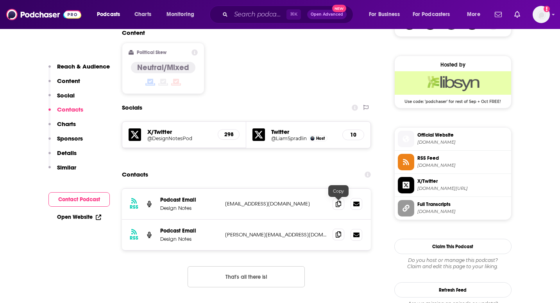
click at [341, 228] on span at bounding box center [339, 234] width 12 height 12
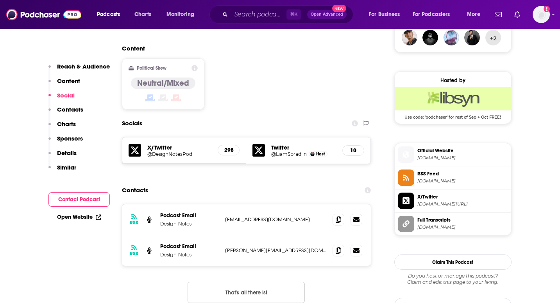
scroll to position [593, 0]
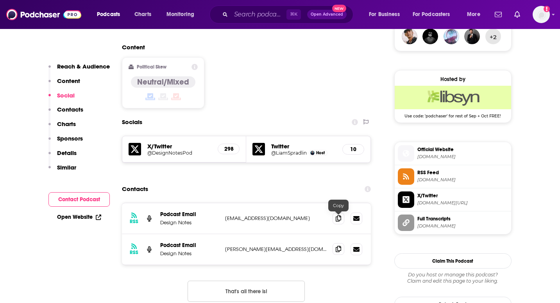
click at [338, 243] on span at bounding box center [339, 249] width 12 height 12
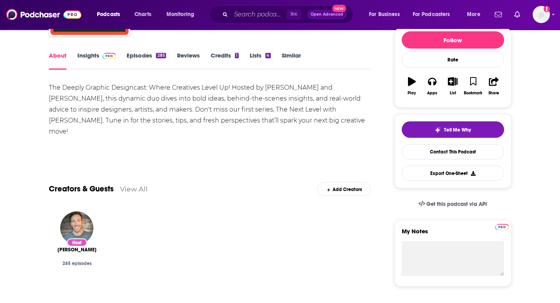
scroll to position [98, 0]
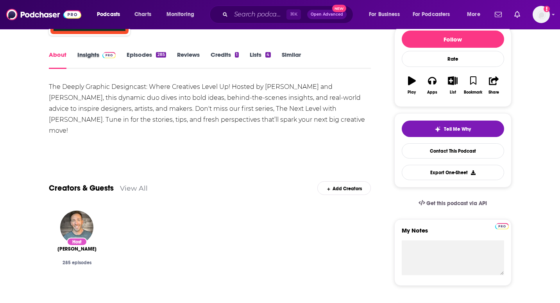
click at [117, 64] on div "Insights" at bounding box center [102, 60] width 50 height 18
click at [104, 56] on img at bounding box center [109, 55] width 14 height 6
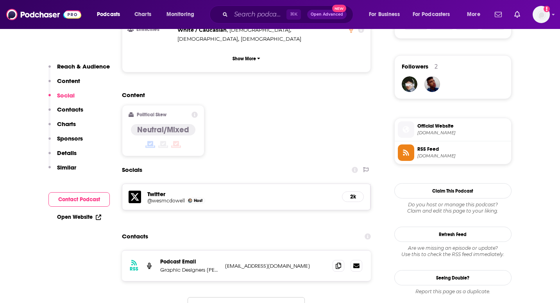
scroll to position [547, 0]
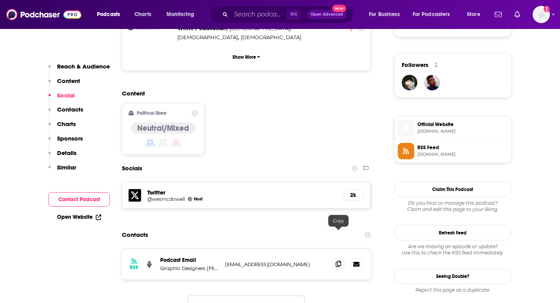
click at [335, 258] on span at bounding box center [339, 264] width 12 height 12
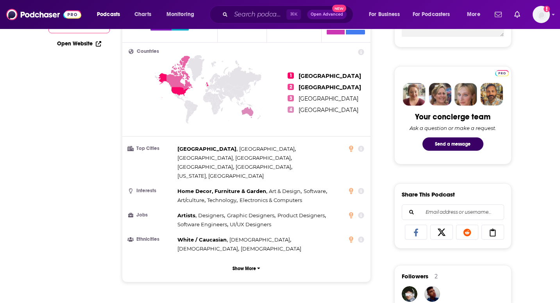
scroll to position [0, 0]
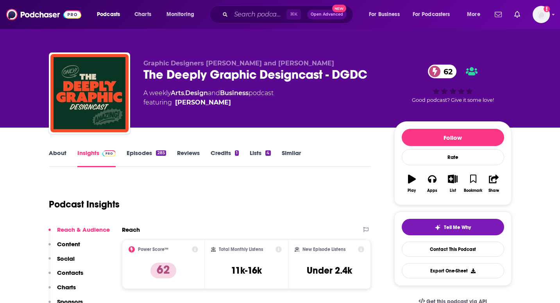
click at [147, 154] on link "Episodes 285" at bounding box center [146, 158] width 39 height 18
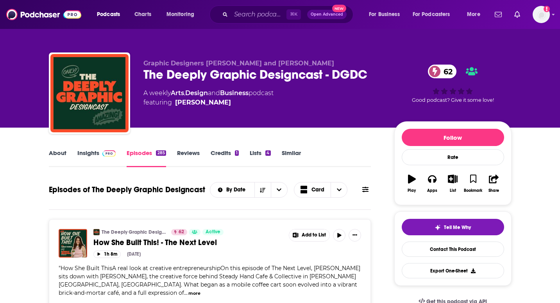
click at [110, 164] on link "Insights" at bounding box center [96, 158] width 39 height 18
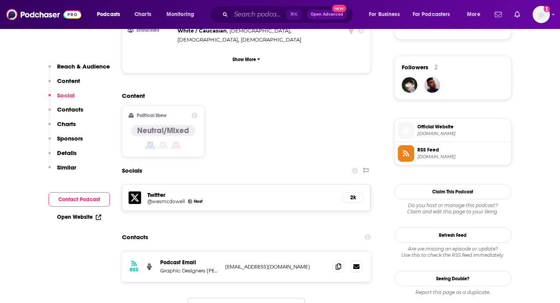
scroll to position [547, 0]
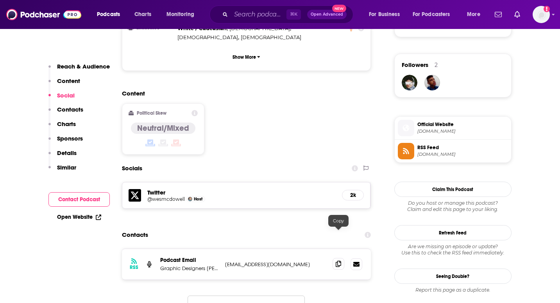
click at [338, 260] on icon at bounding box center [338, 263] width 5 height 6
